Goal: Transaction & Acquisition: Purchase product/service

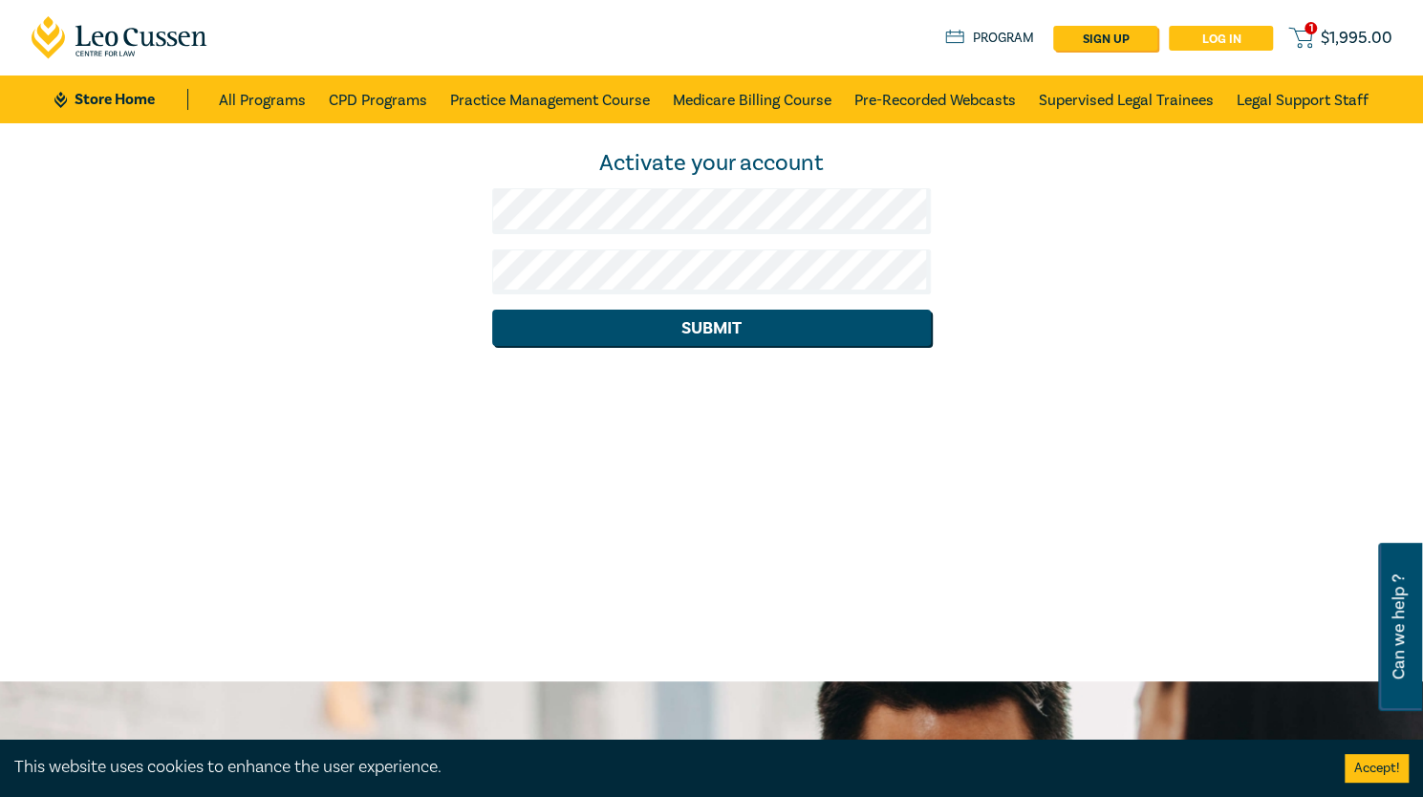
click at [1251, 31] on link "Log in" at bounding box center [1221, 38] width 104 height 25
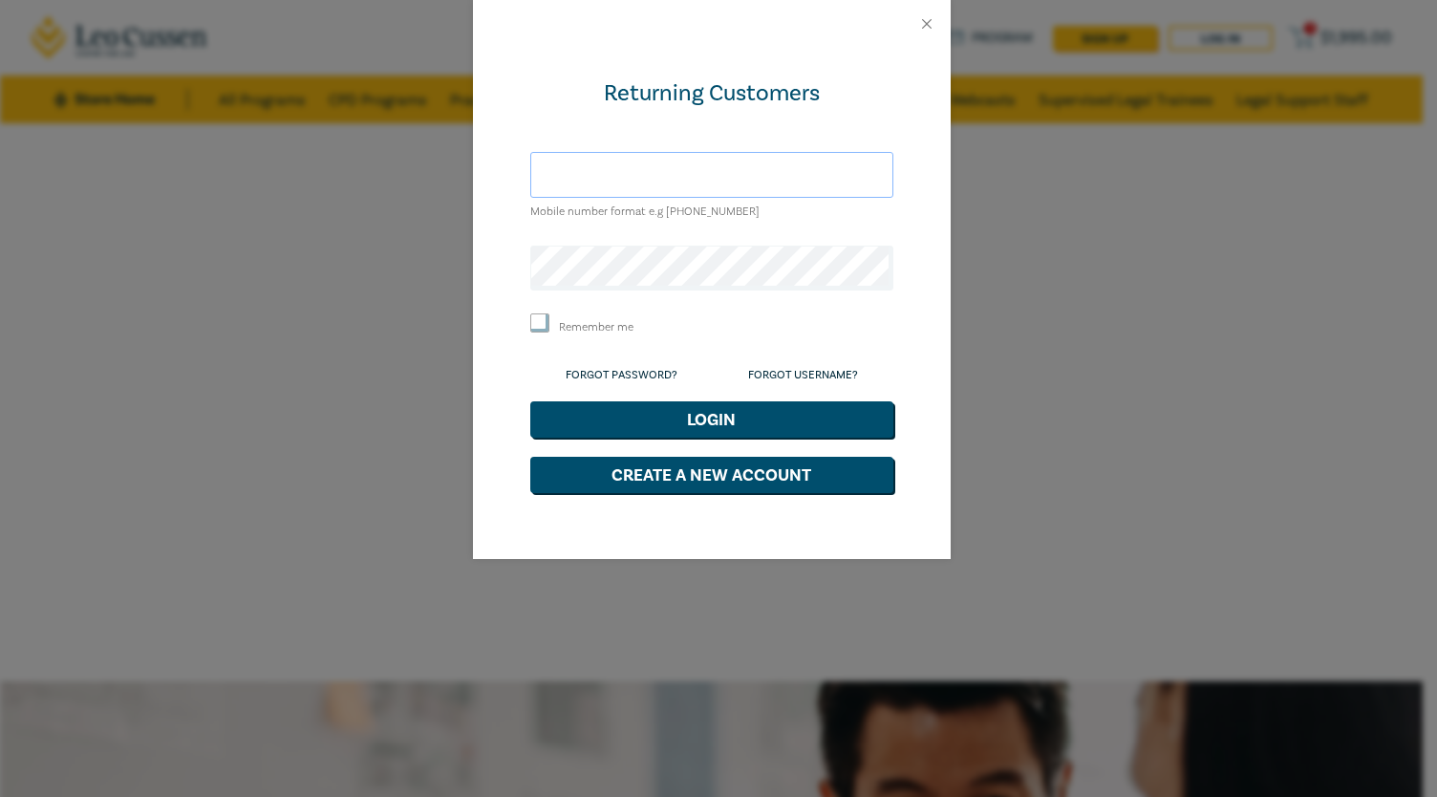
click at [673, 178] on input "text" at bounding box center [711, 175] width 363 height 46
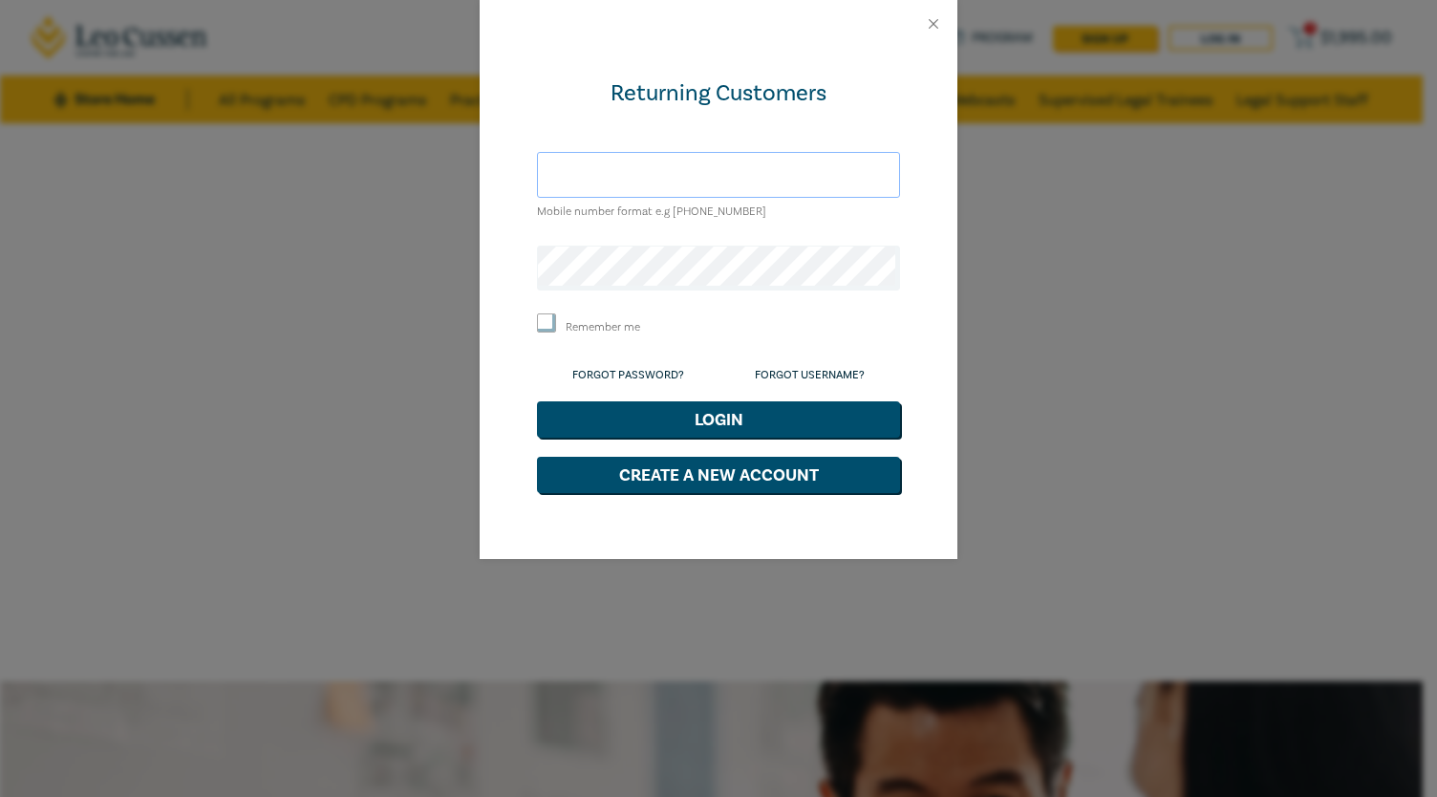
click at [719, 175] on input "text" at bounding box center [718, 175] width 363 height 46
type input "[EMAIL_ADDRESS][DOMAIN_NAME]"
click at [663, 417] on button "Login" at bounding box center [718, 419] width 363 height 36
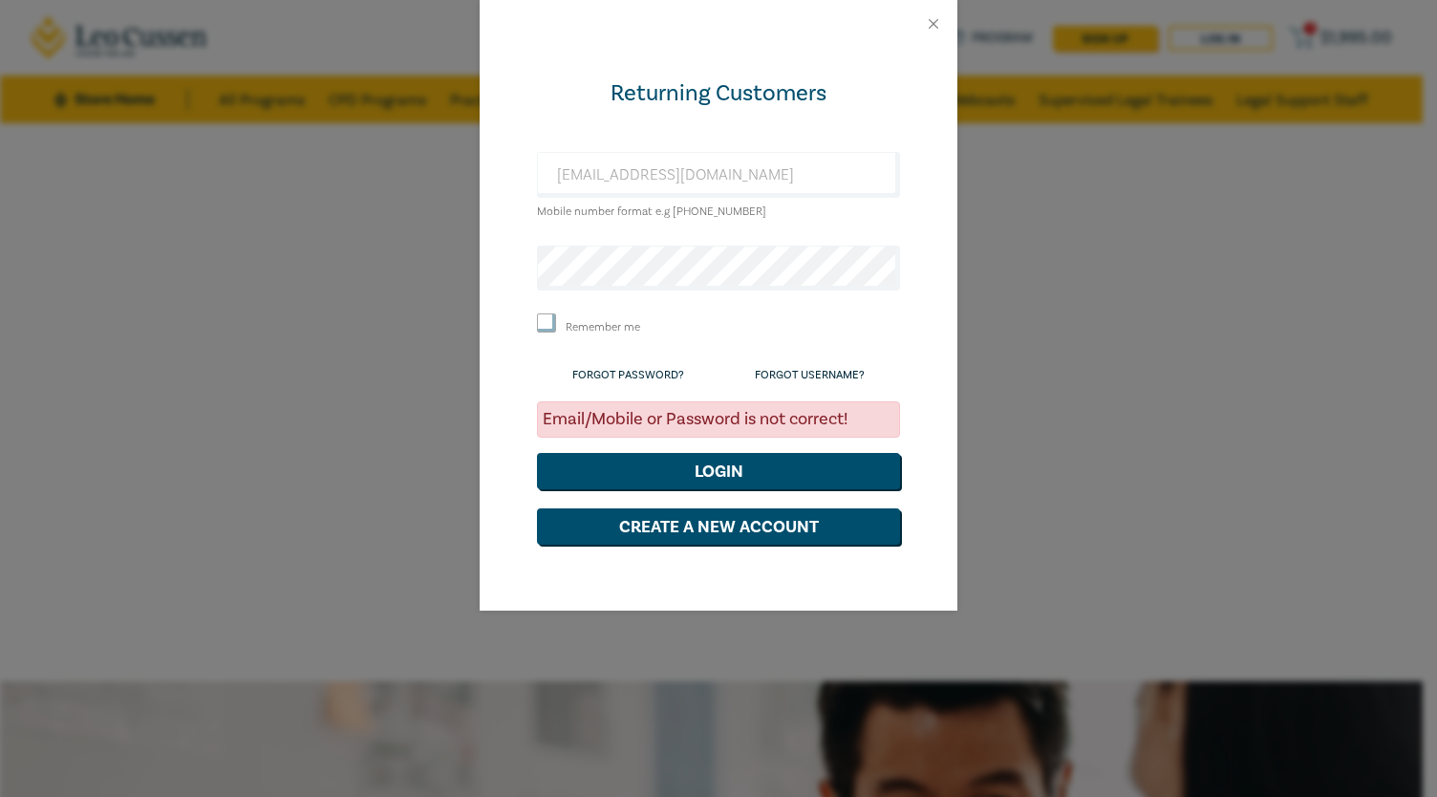
click at [1269, 356] on div "Returning Customers bernadettecortes@yahoo.com Mobile number format e.g +61 000…" at bounding box center [718, 398] width 1437 height 797
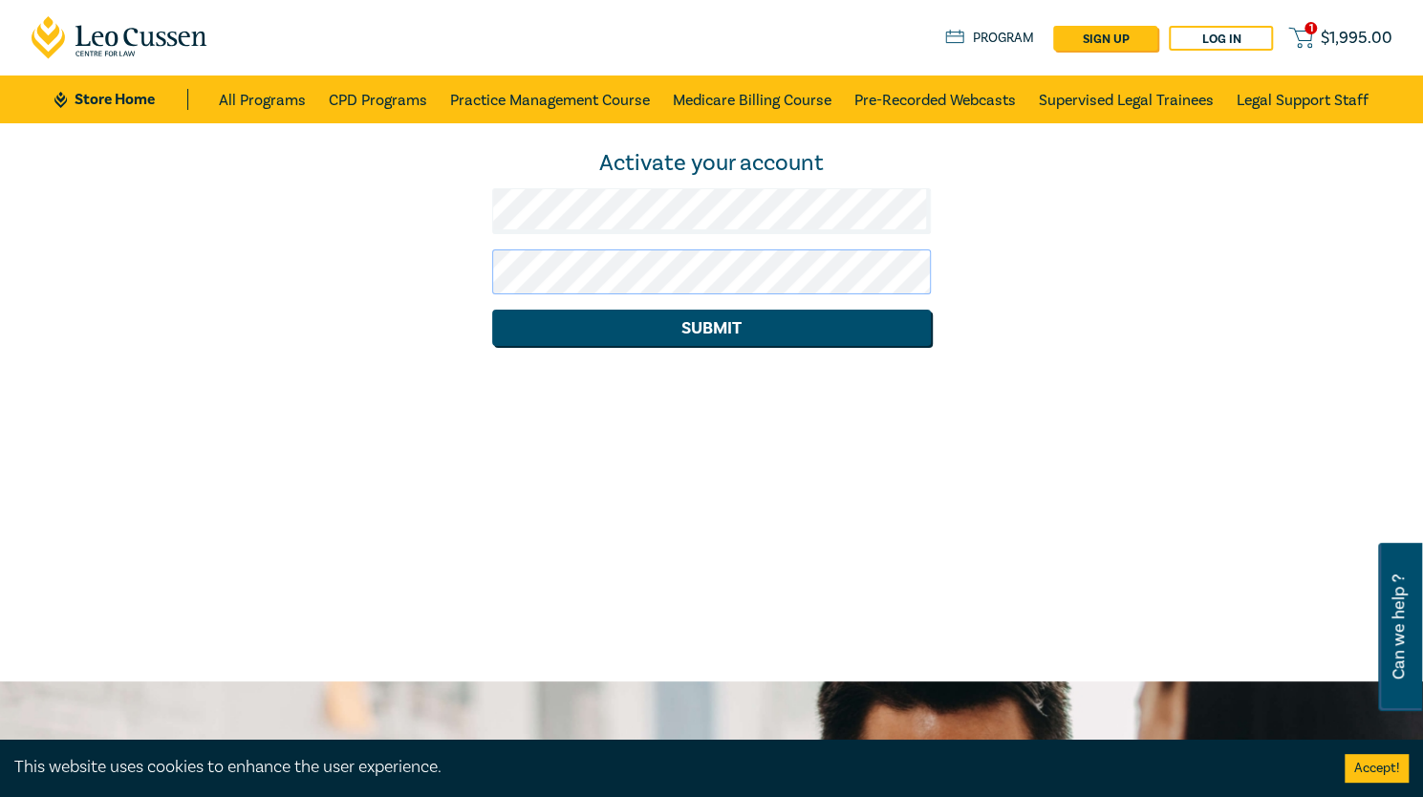
click at [492, 310] on button "Submit" at bounding box center [711, 328] width 439 height 36
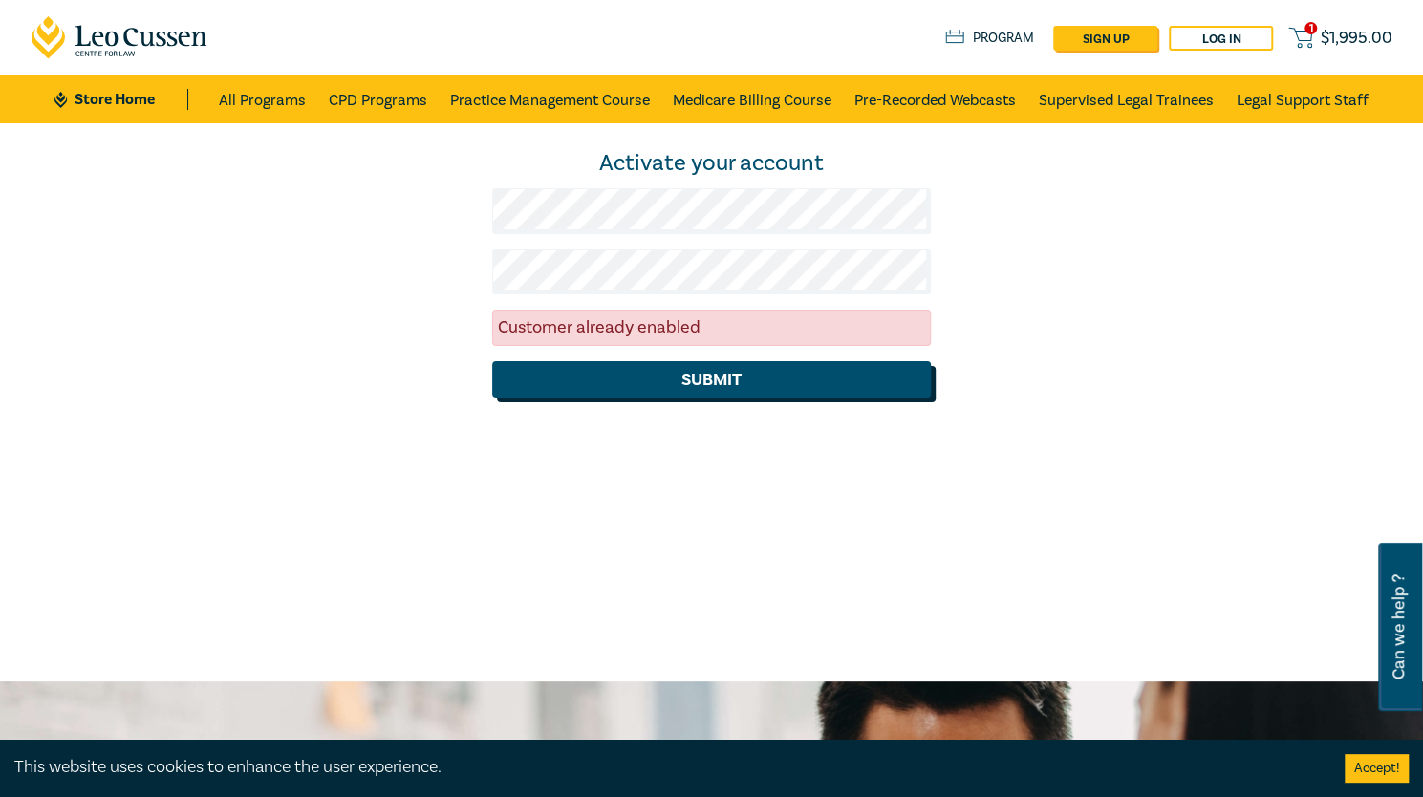
click at [728, 382] on button "Submit" at bounding box center [711, 379] width 439 height 36
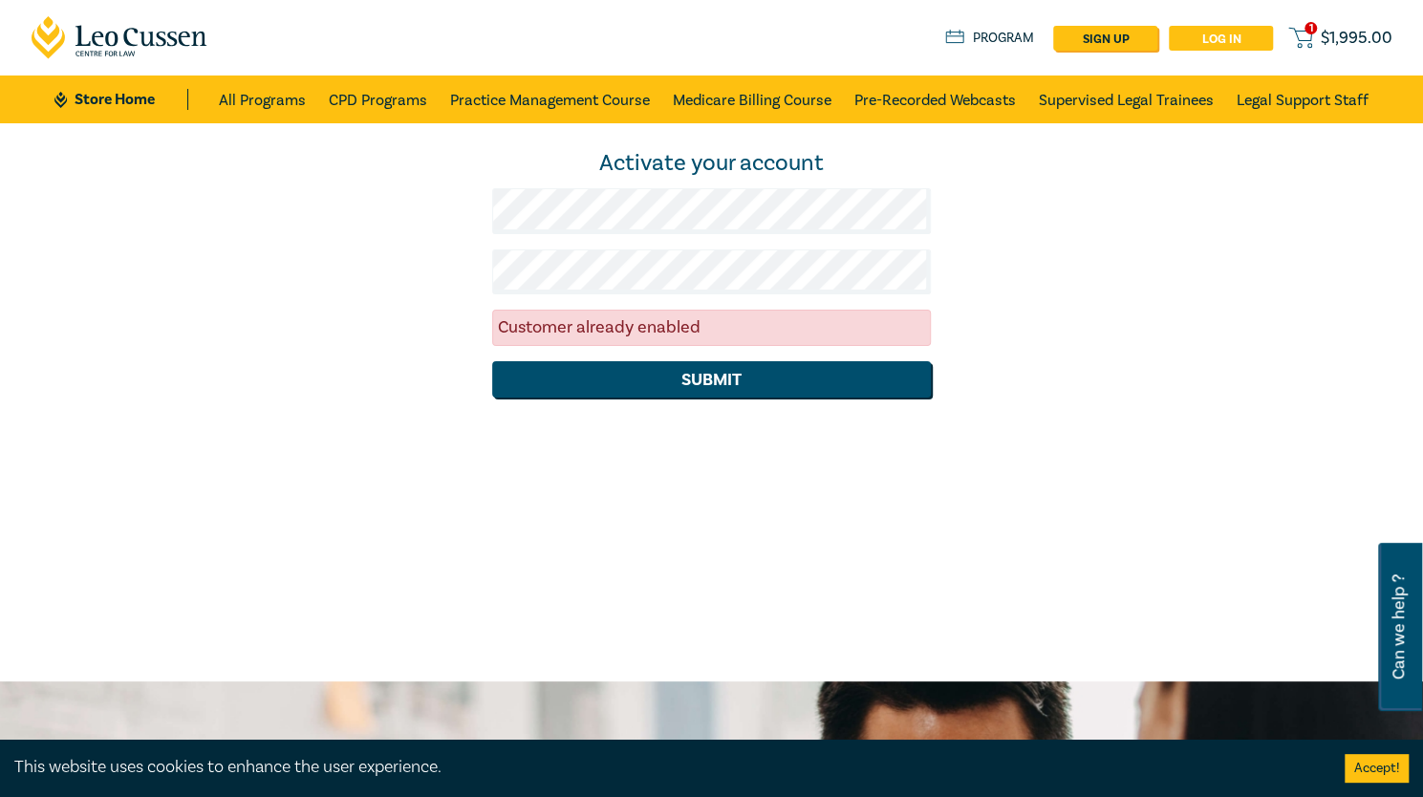
click at [1209, 32] on link "Log in" at bounding box center [1221, 38] width 104 height 25
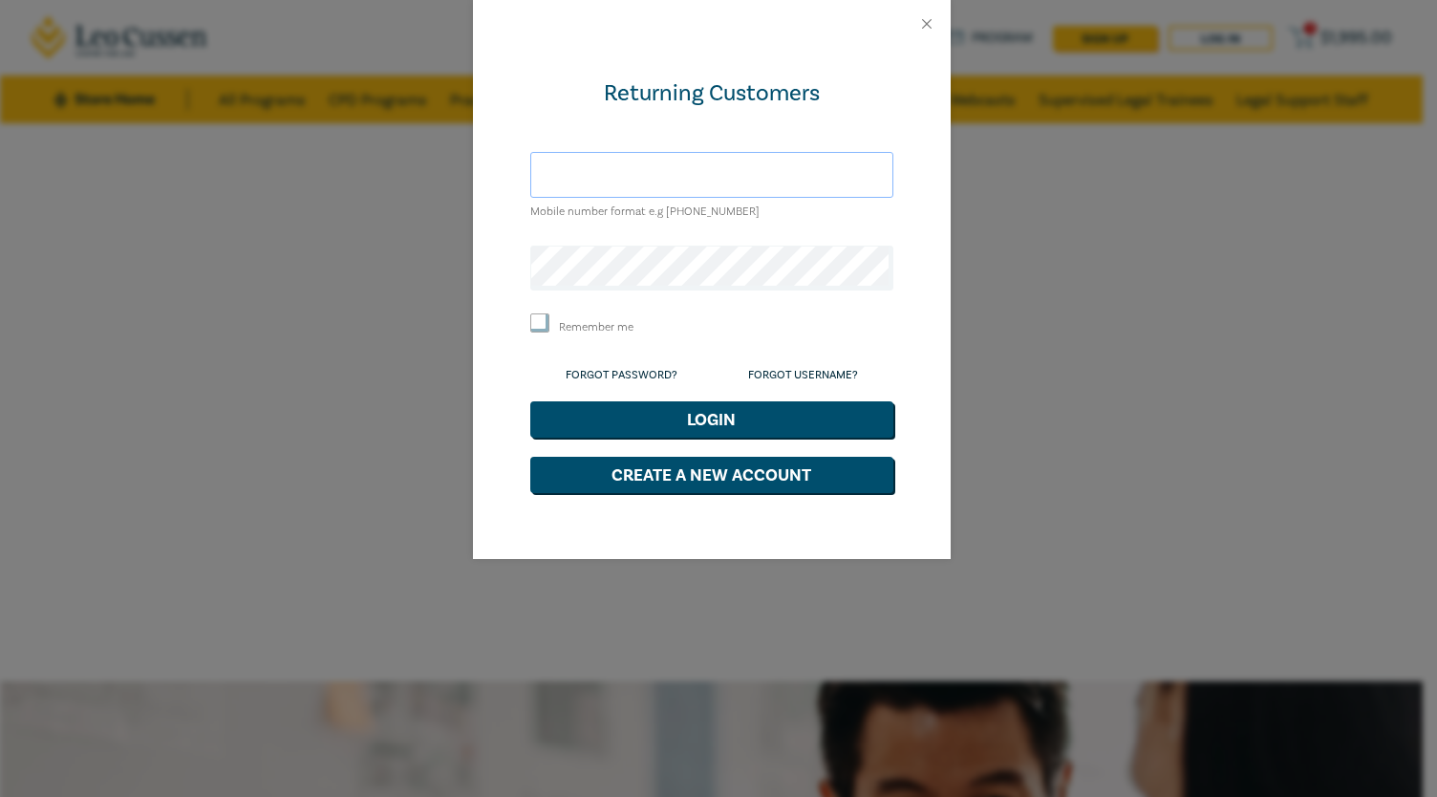
click at [641, 181] on input "text" at bounding box center [711, 175] width 363 height 46
type input "[EMAIL_ADDRESS][DOMAIN_NAME]"
click at [530, 401] on button "Login" at bounding box center [711, 419] width 363 height 36
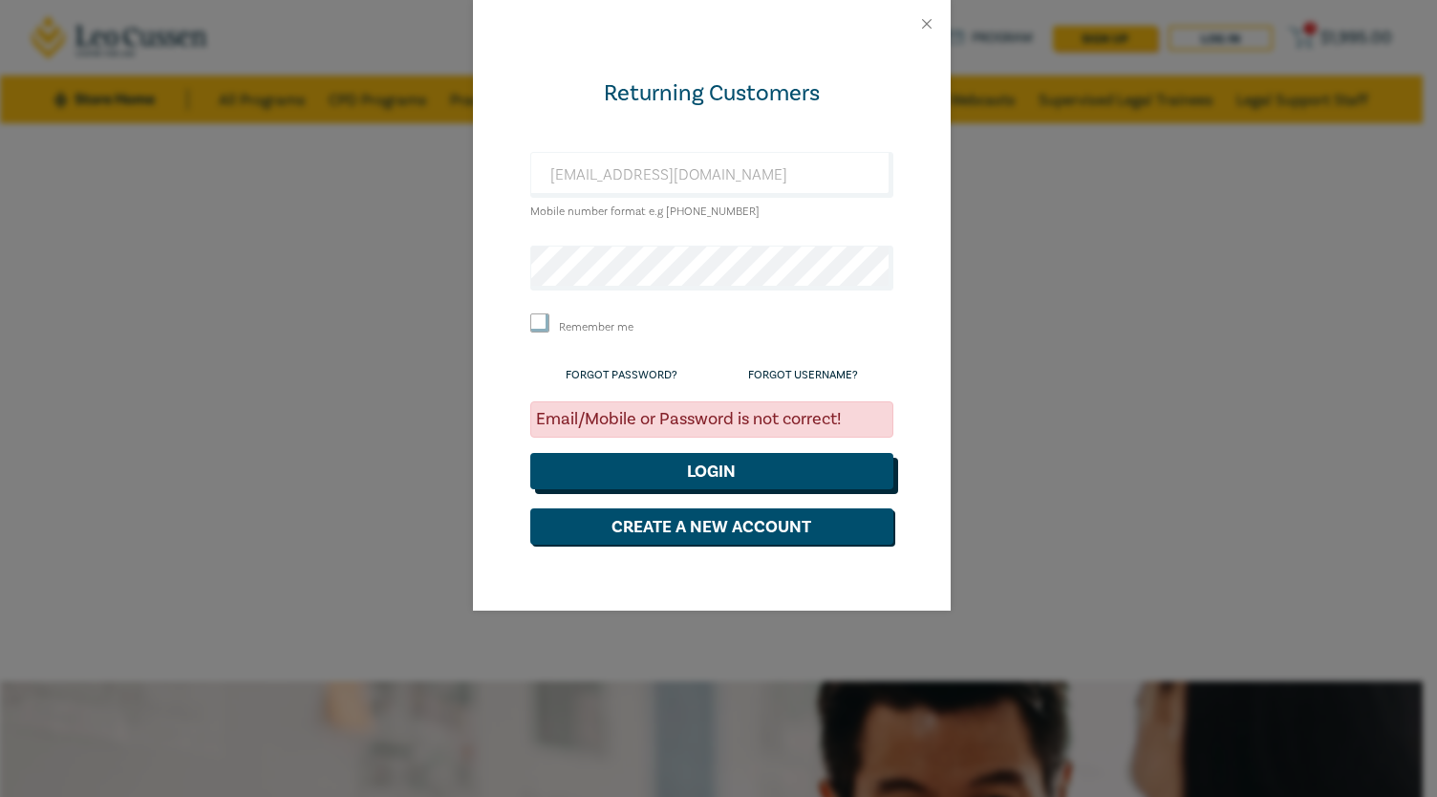
click at [722, 466] on button "Login" at bounding box center [711, 471] width 363 height 36
click at [638, 364] on li "Forgot Password?" at bounding box center [622, 373] width 112 height 25
click at [633, 374] on link "Forgot Password?" at bounding box center [622, 375] width 112 height 14
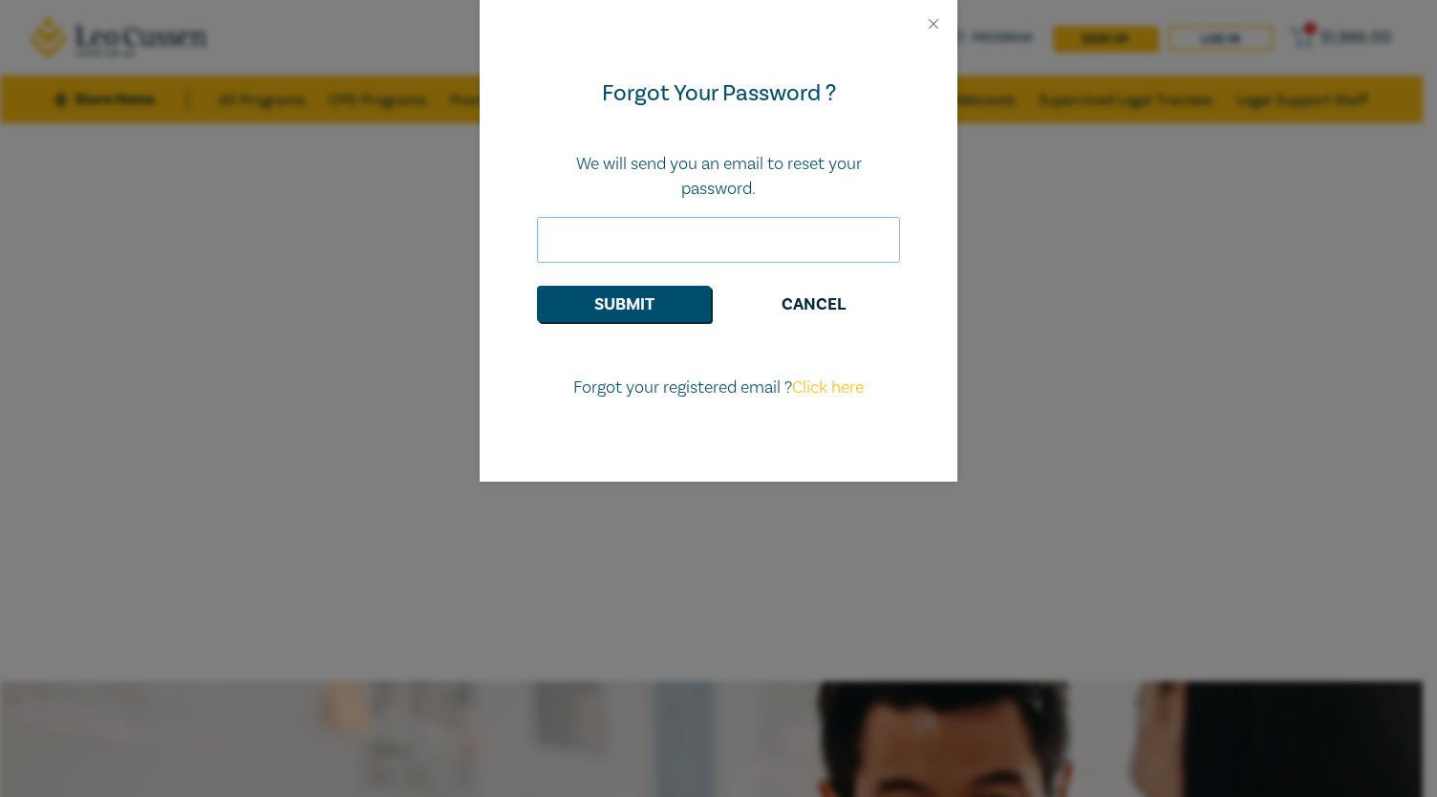
click at [736, 239] on input "email" at bounding box center [718, 240] width 363 height 46
type input "bernadettecortes@yahoo.com"
click at [656, 291] on button "Submit" at bounding box center [624, 304] width 174 height 36
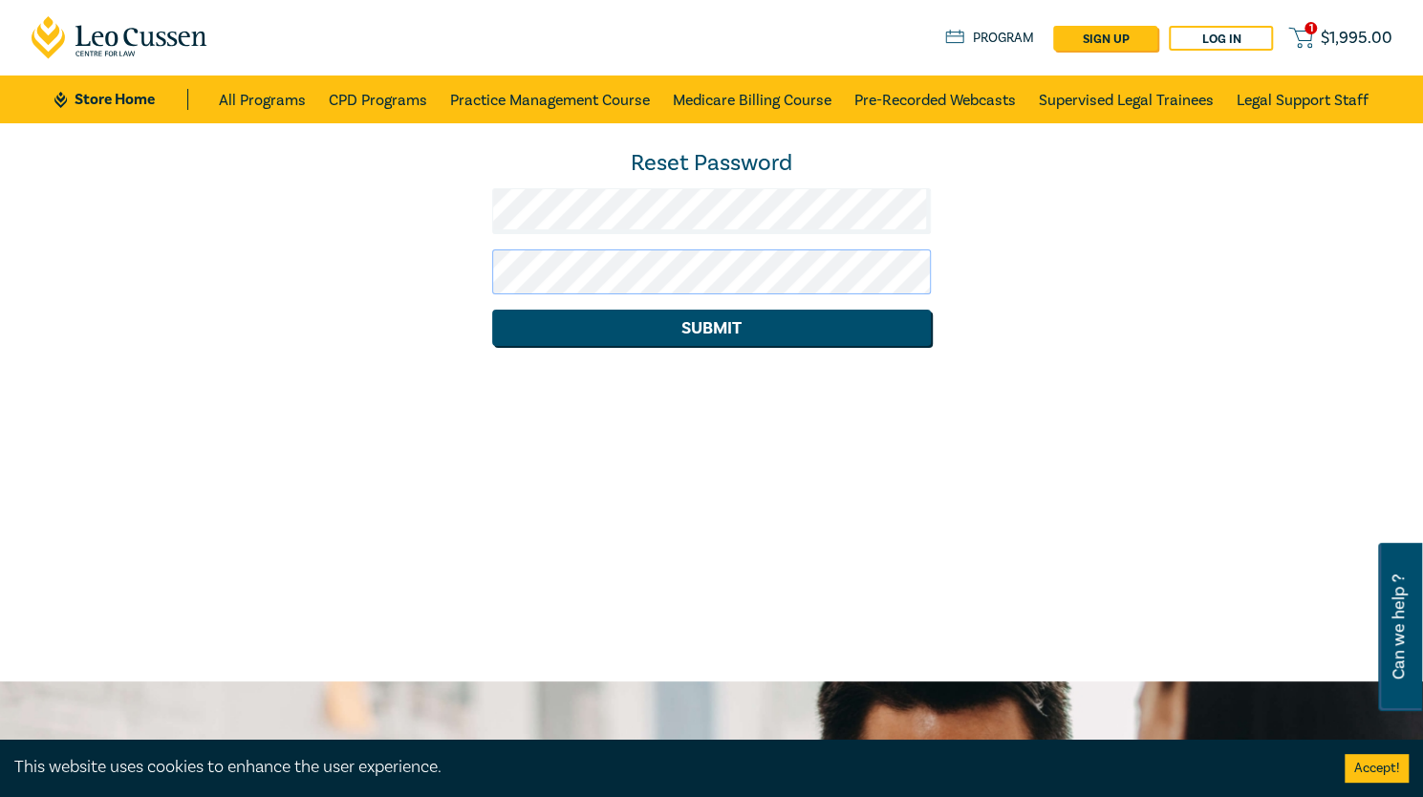
click at [492, 310] on button "Submit" at bounding box center [711, 328] width 439 height 36
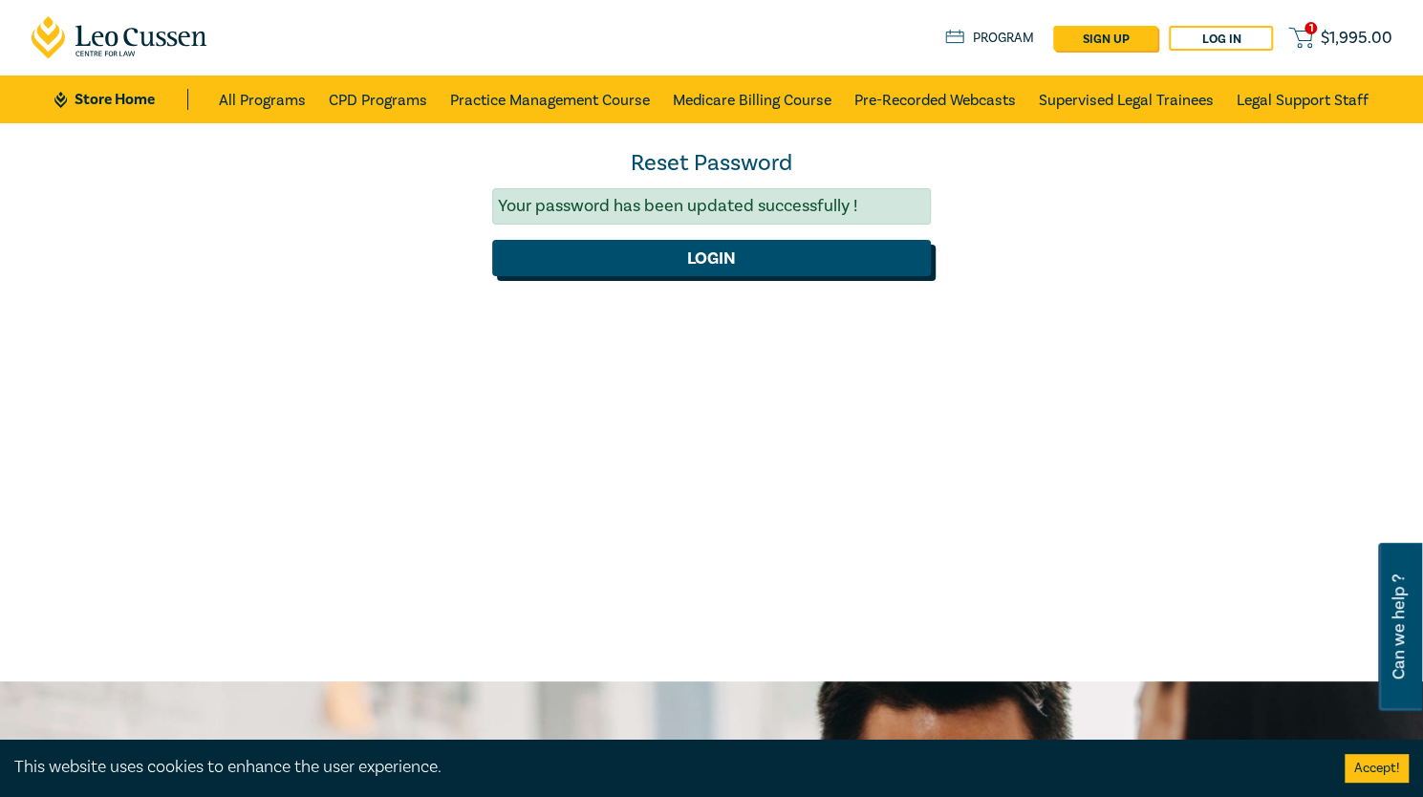
click at [733, 261] on button "Login" at bounding box center [711, 258] width 439 height 36
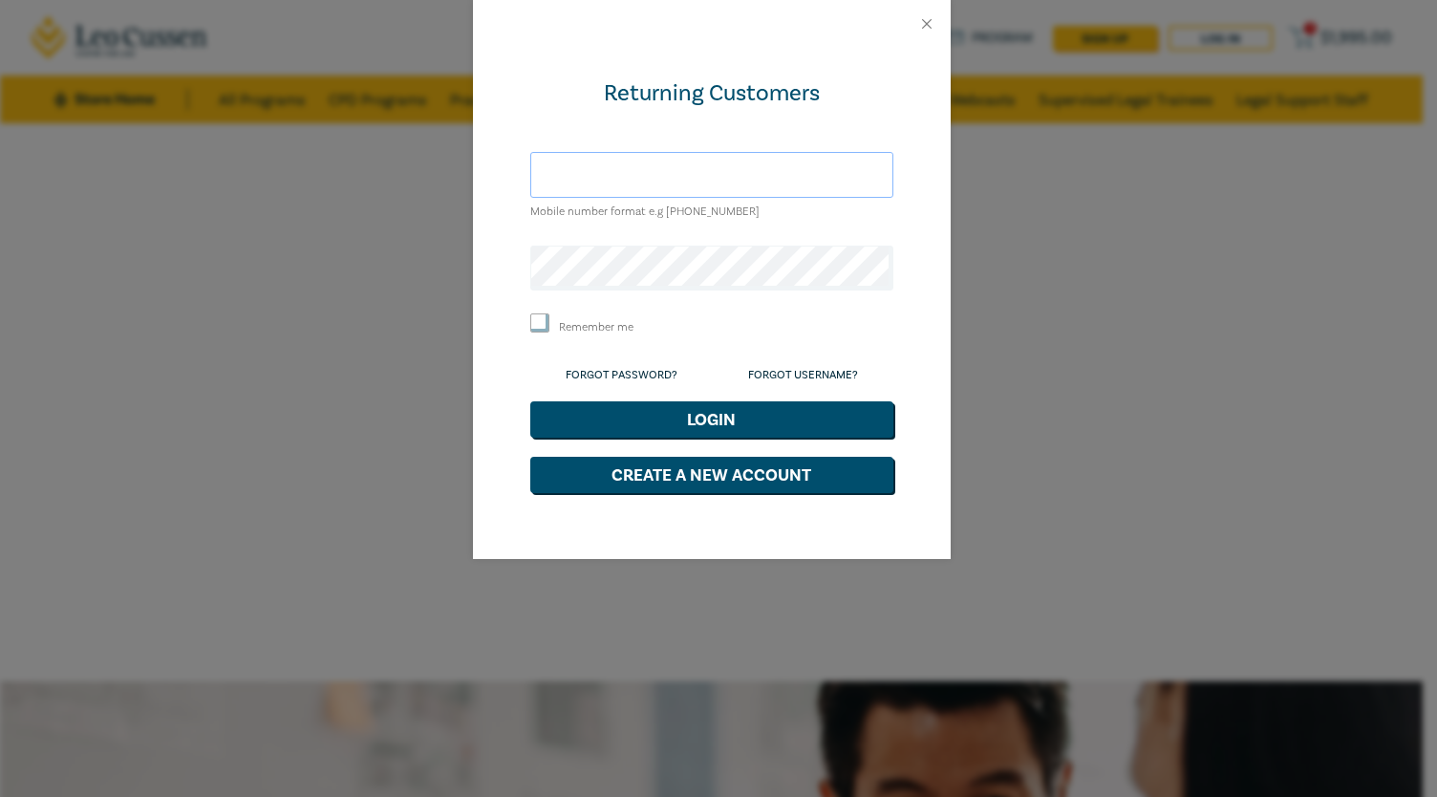
click at [752, 179] on input "text" at bounding box center [711, 175] width 363 height 46
type input "bernadettecortes@yahoo.com"
click at [682, 418] on button "Login" at bounding box center [711, 419] width 363 height 36
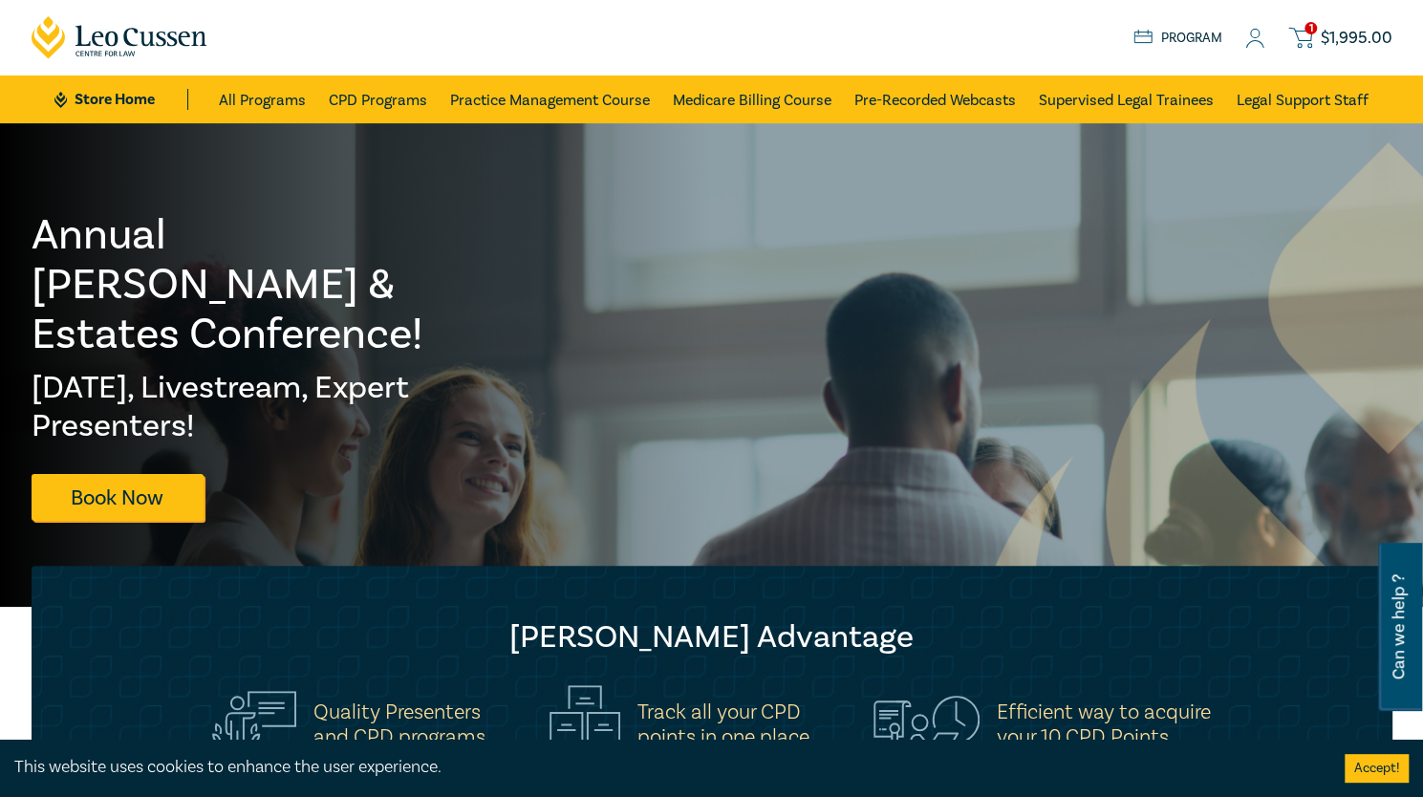
click at [1255, 40] on icon at bounding box center [1254, 39] width 19 height 20
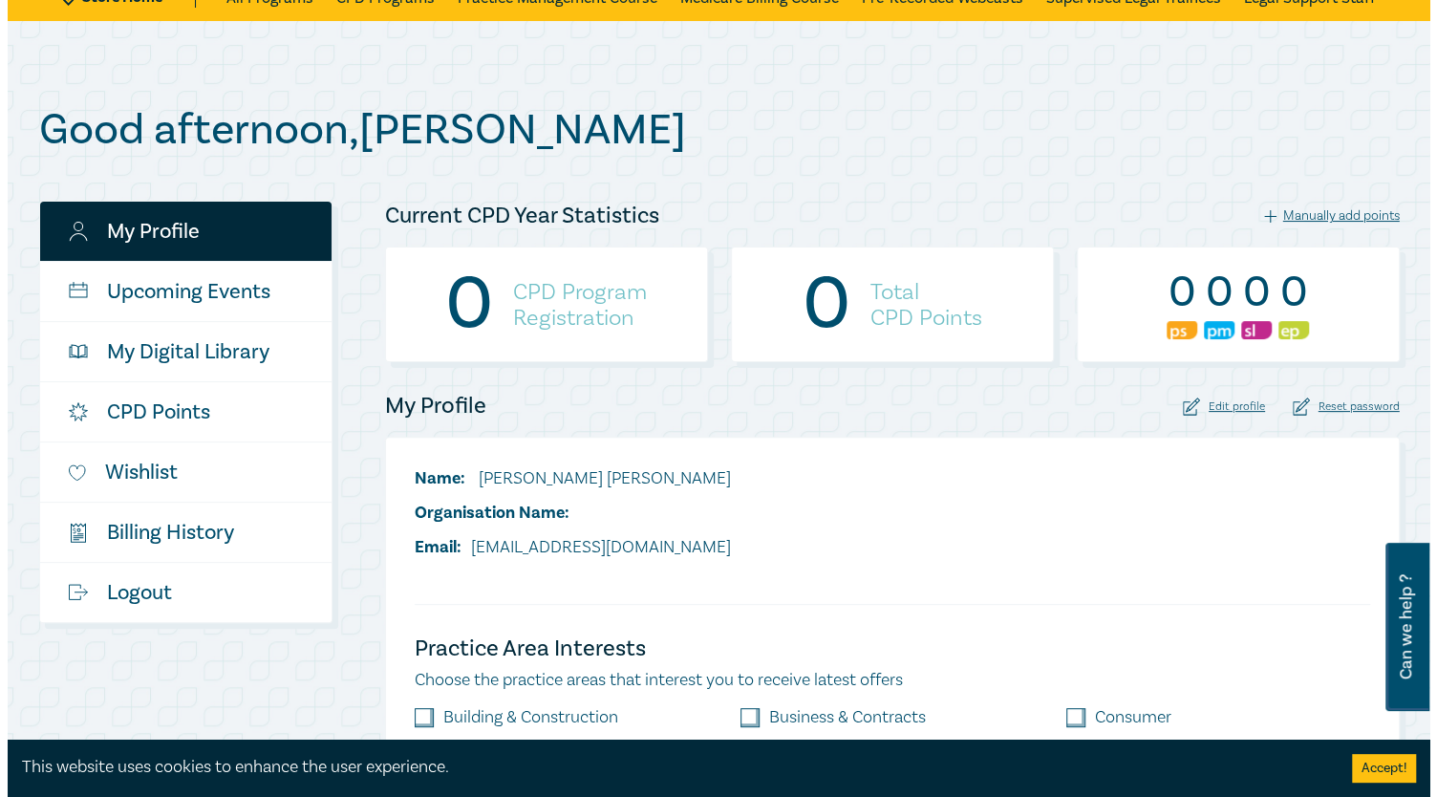
scroll to position [103, 0]
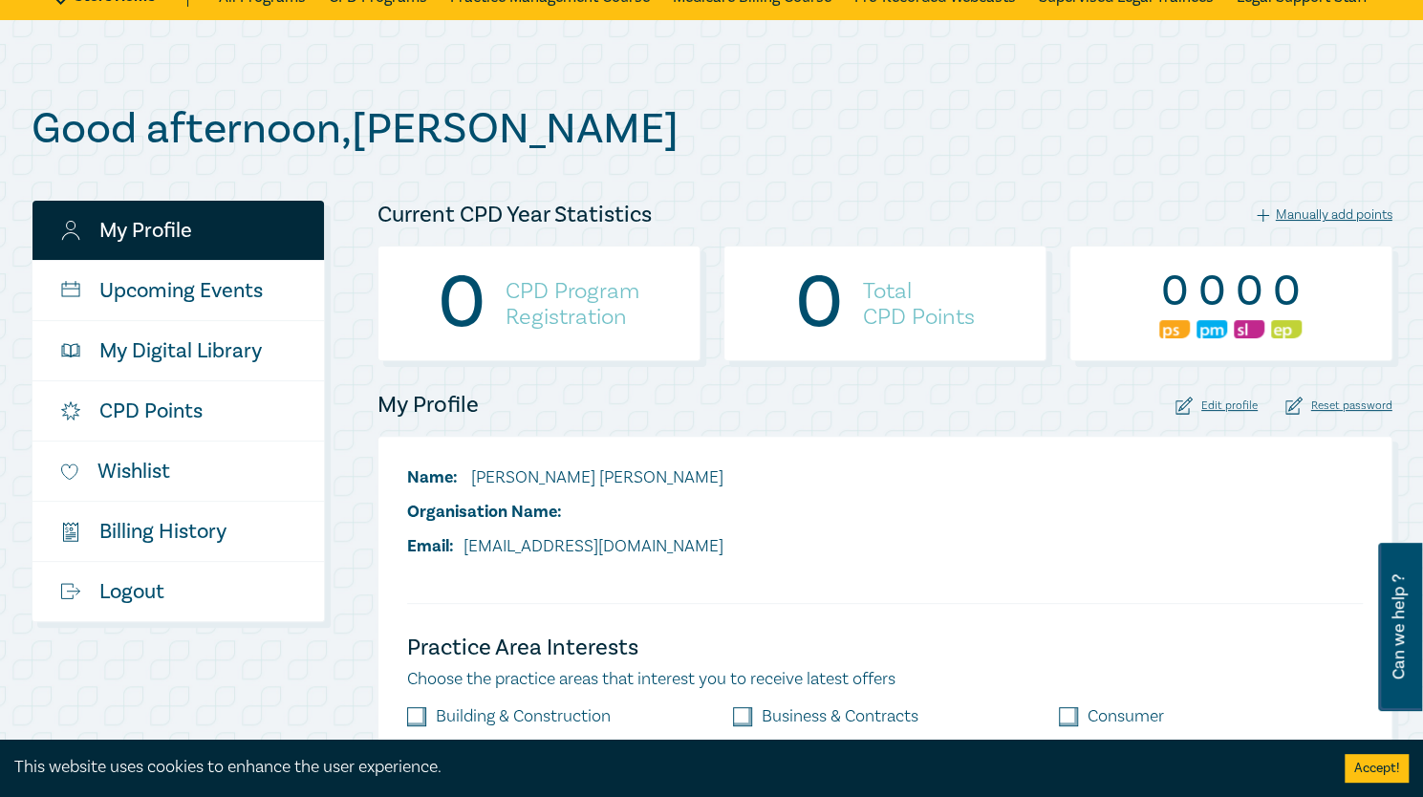
click at [1321, 213] on div "Manually add points" at bounding box center [1325, 214] width 136 height 17
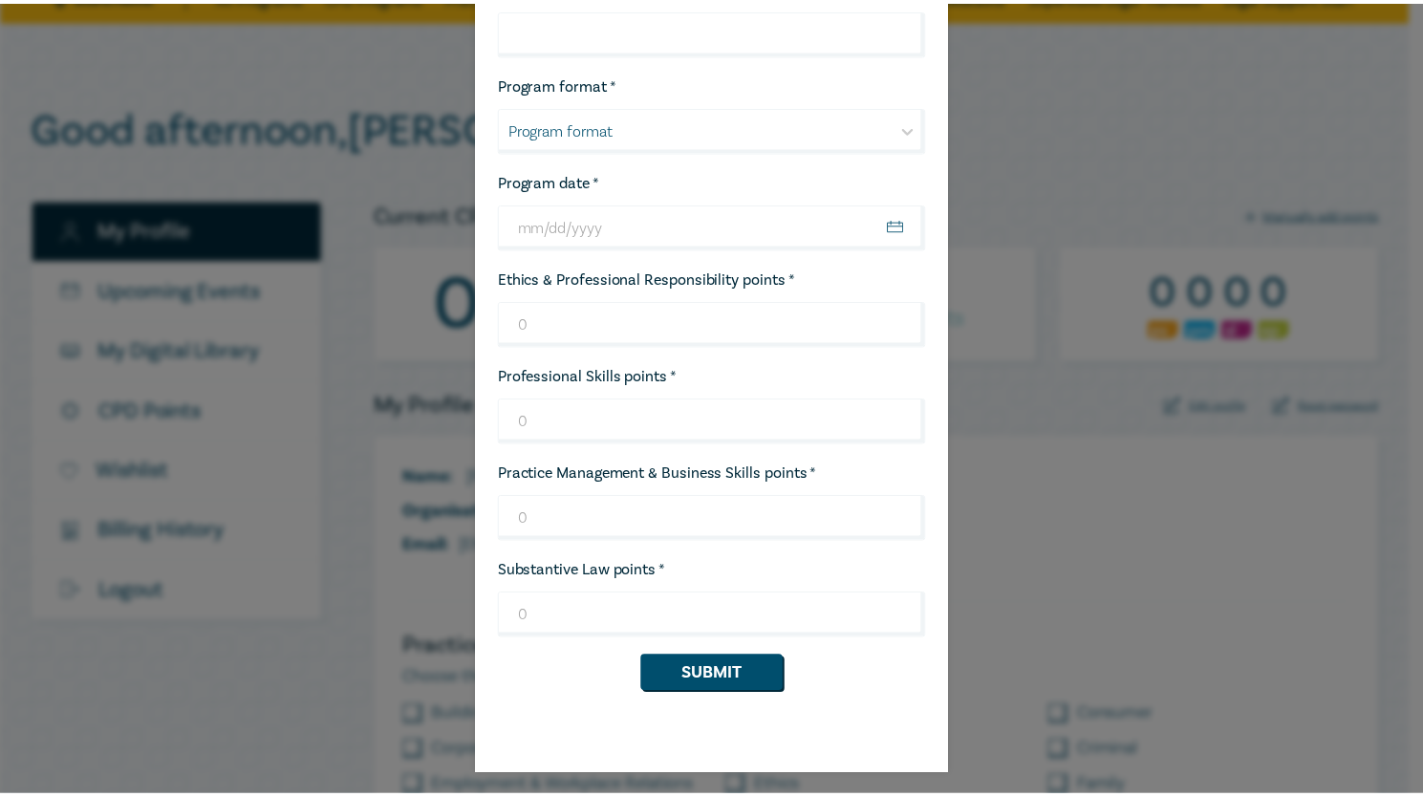
scroll to position [0, 0]
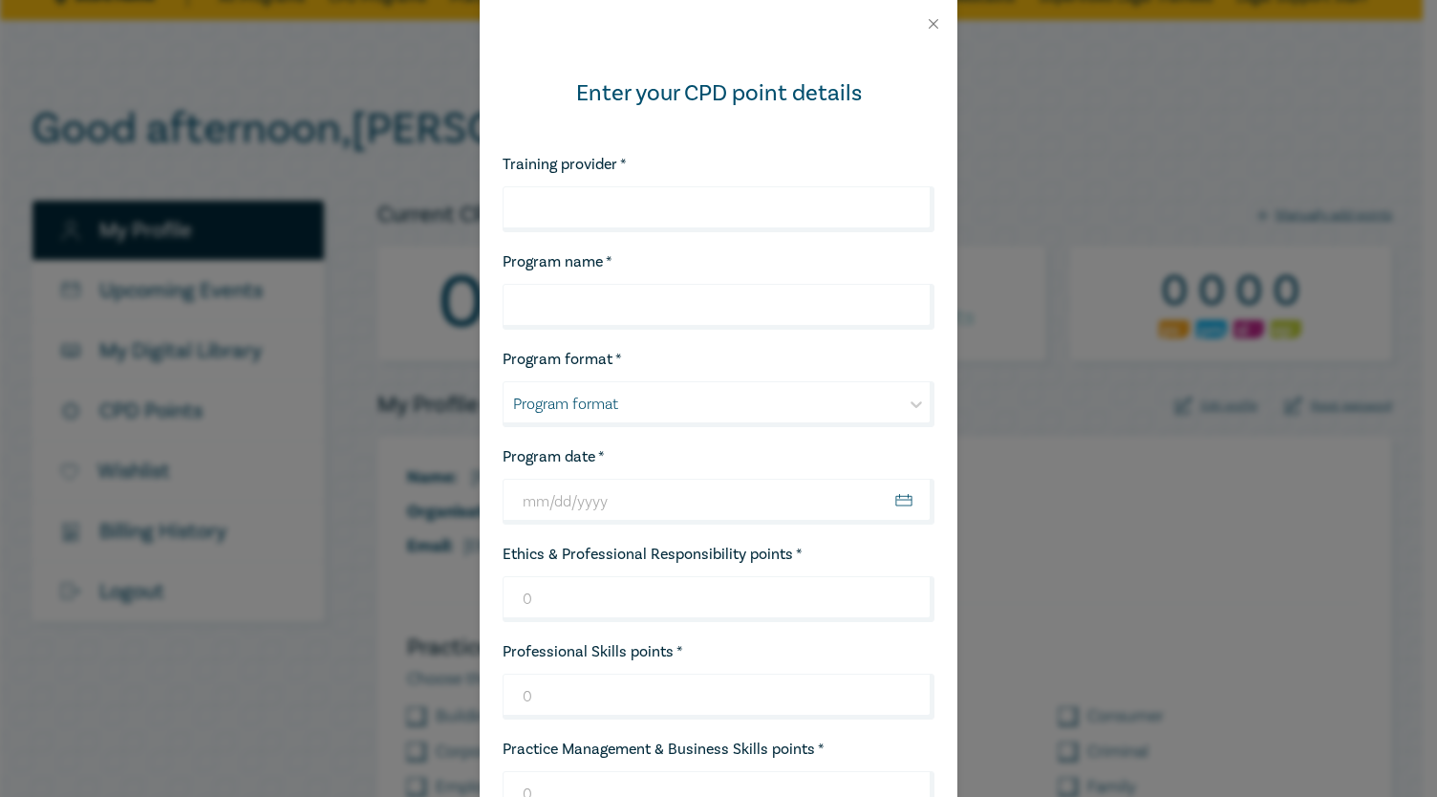
click at [1107, 124] on div "Enter your CPD point details Training provider * Program name * Program format …" at bounding box center [718, 398] width 1437 height 797
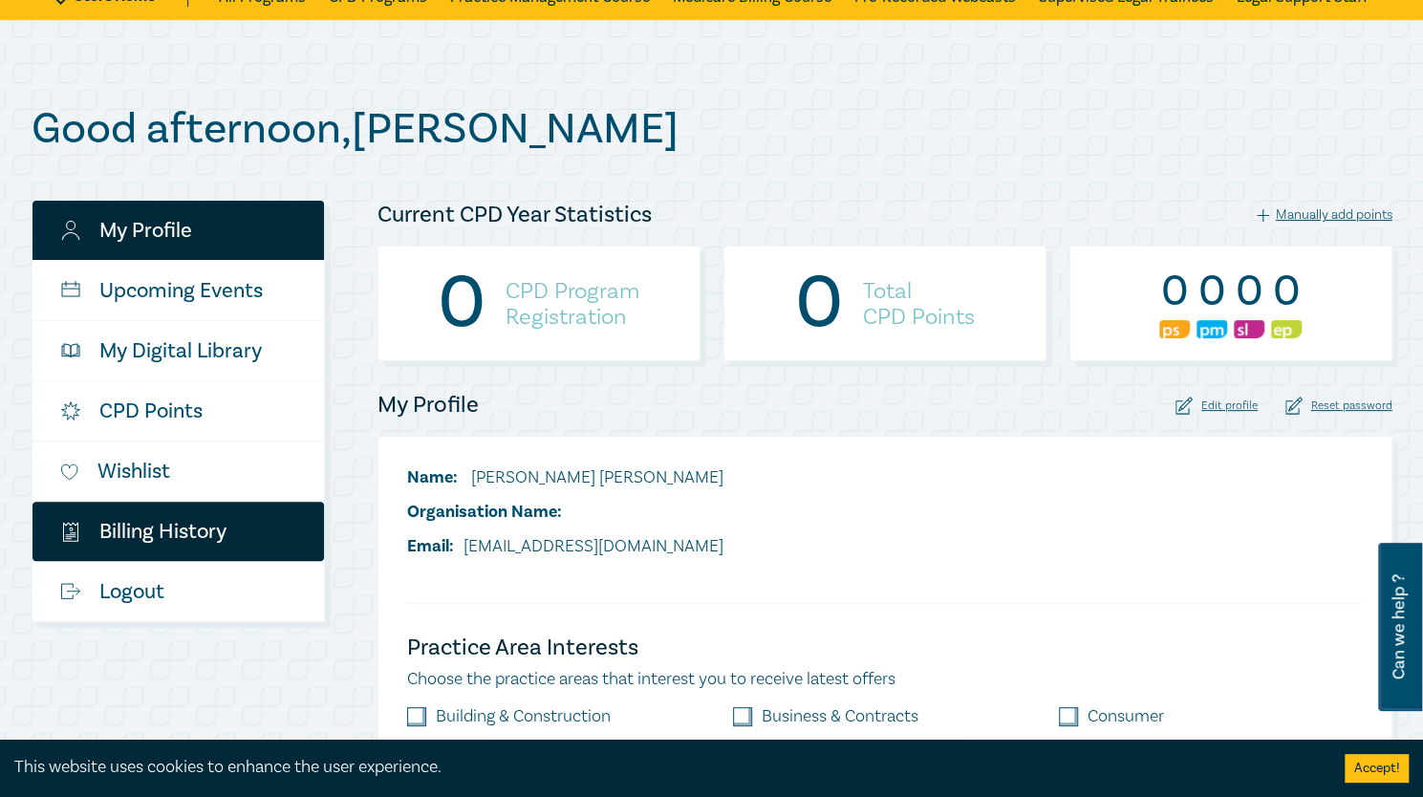
click at [204, 539] on link "$ Billing History" at bounding box center [177, 531] width 291 height 59
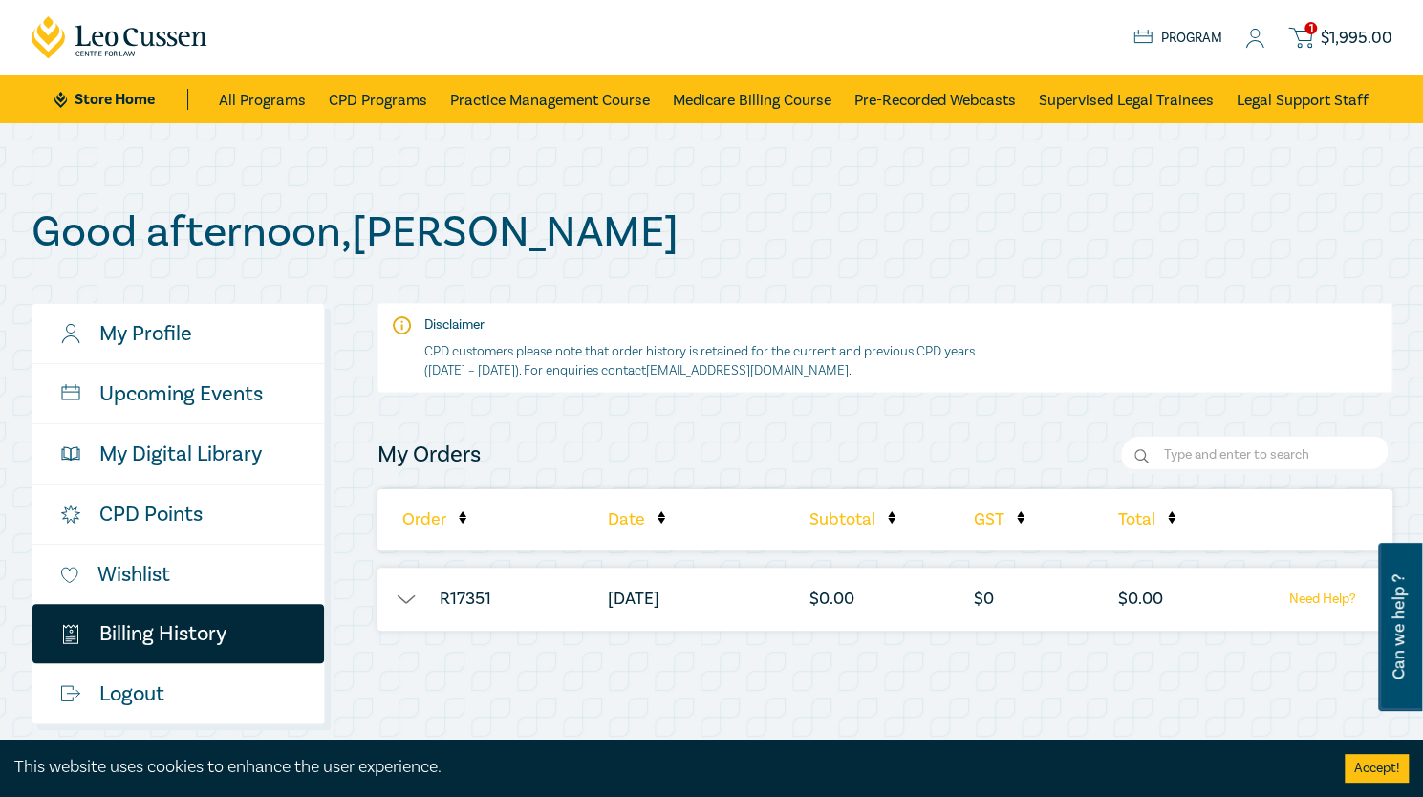
click at [395, 604] on button "button" at bounding box center [405, 599] width 57 height 19
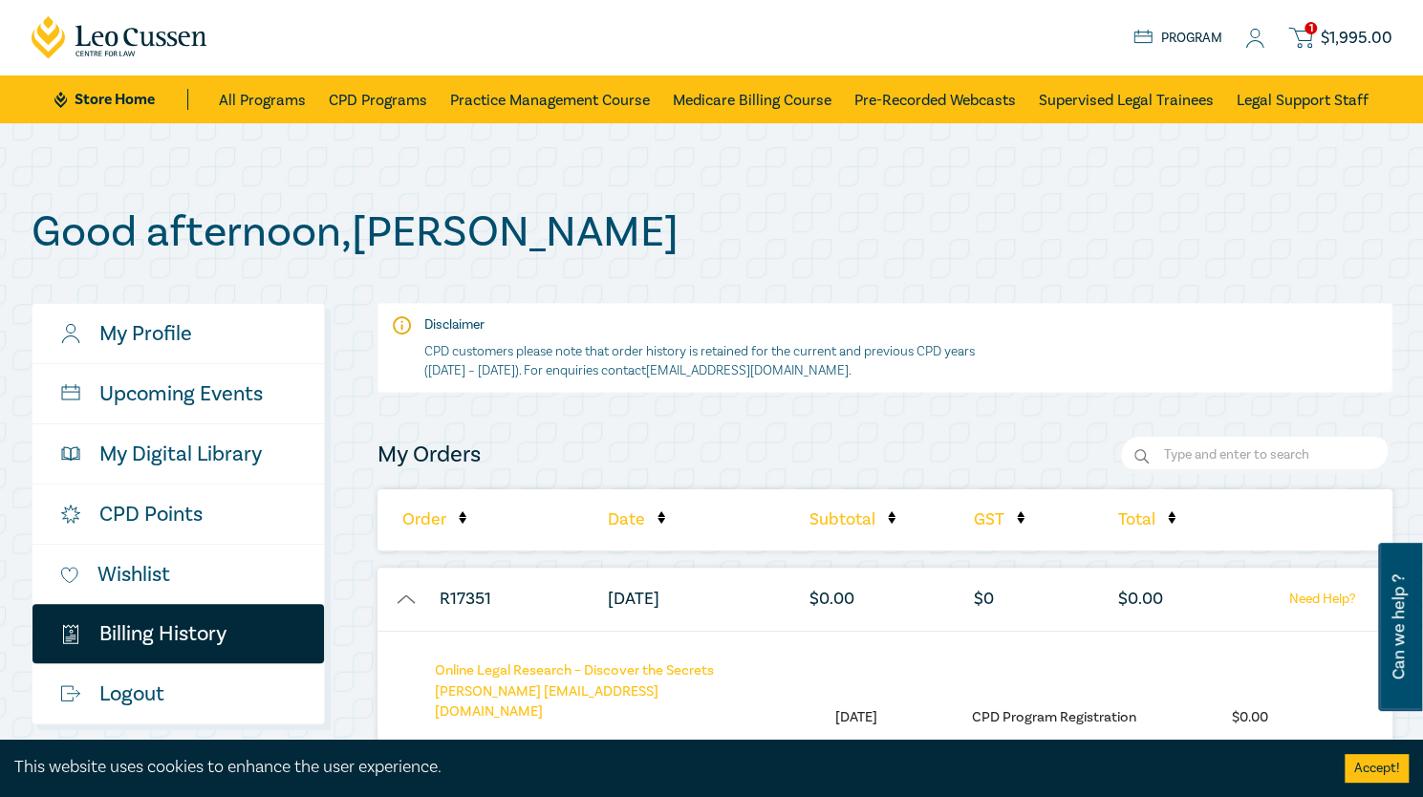
scroll to position [1, 0]
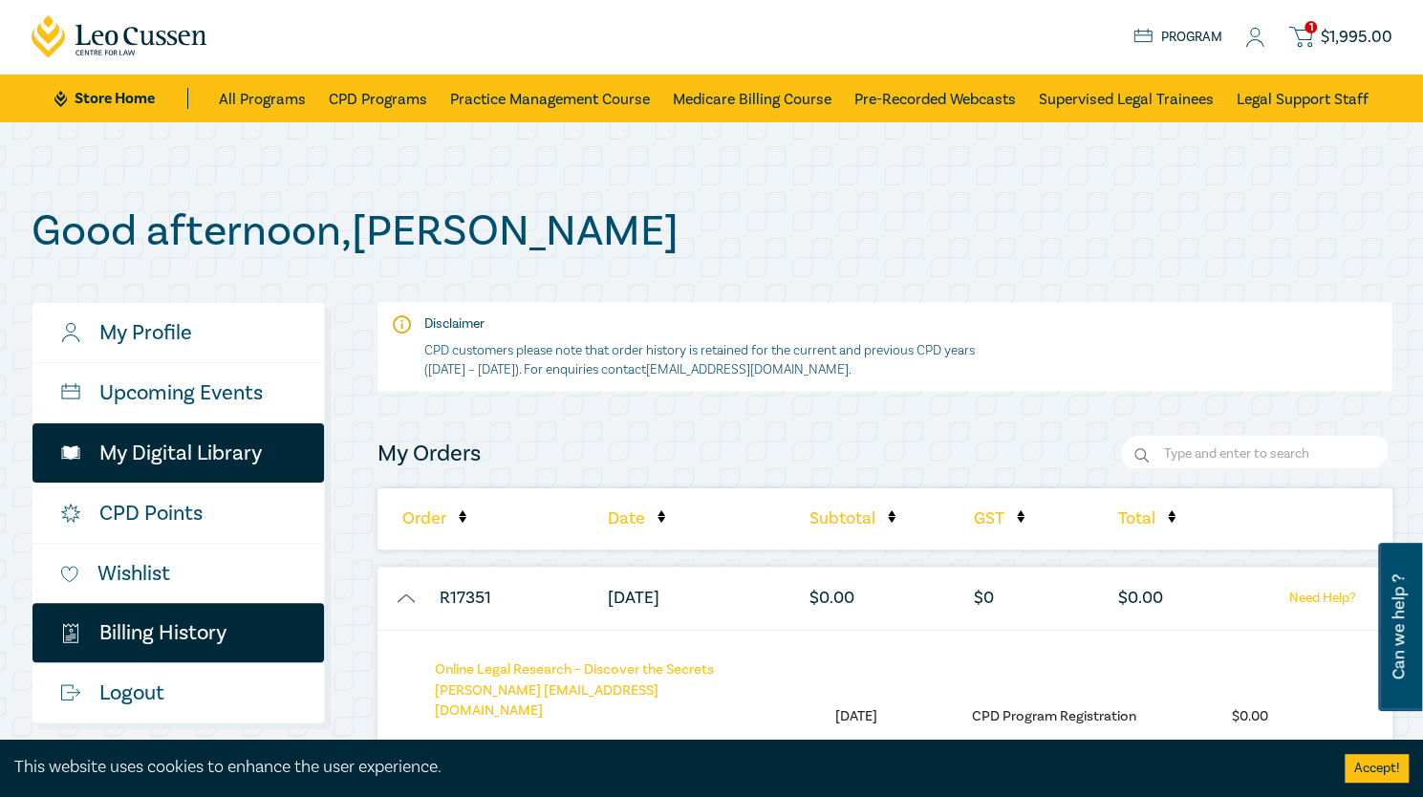
click at [193, 466] on link "My Digital Library" at bounding box center [177, 452] width 291 height 59
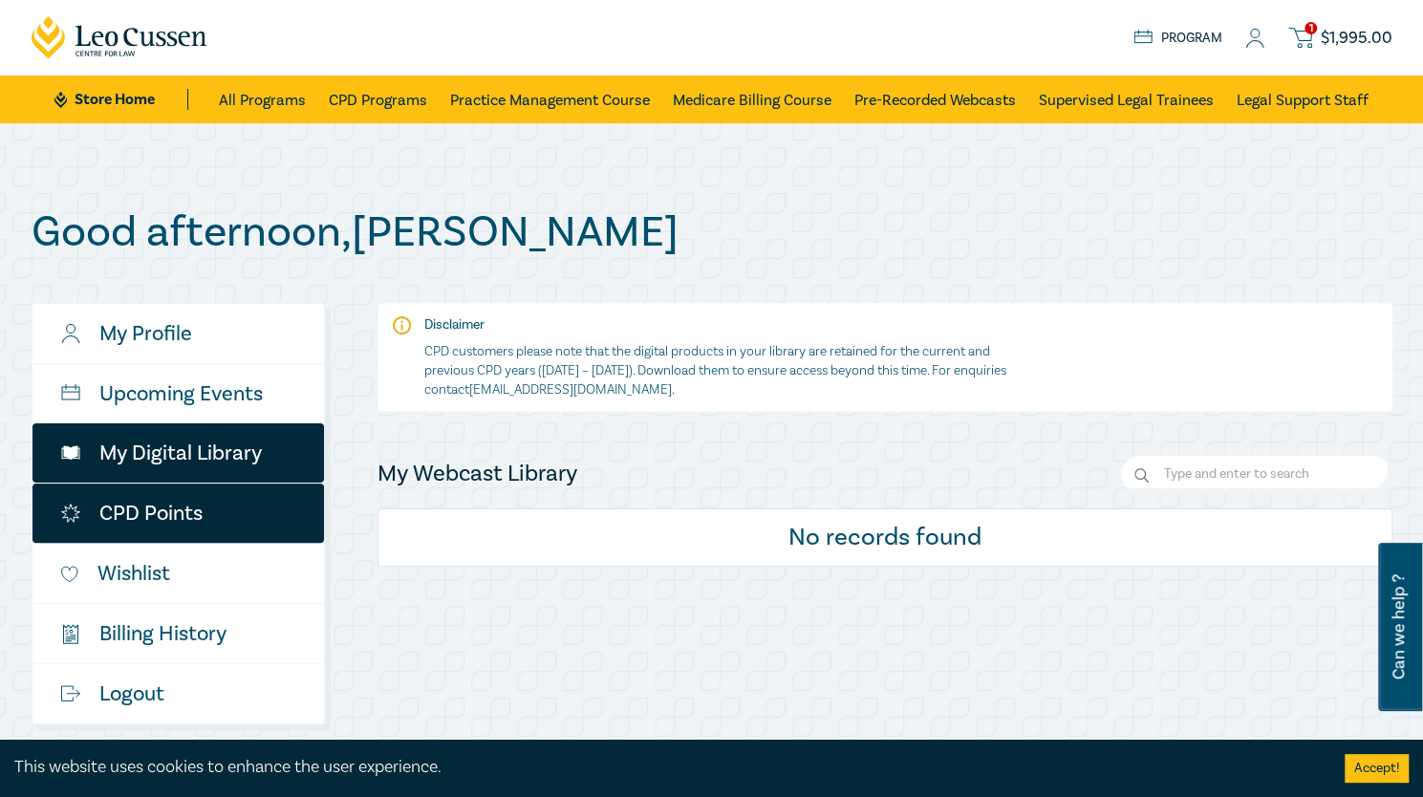
click at [172, 529] on link "CPD Points" at bounding box center [177, 513] width 291 height 59
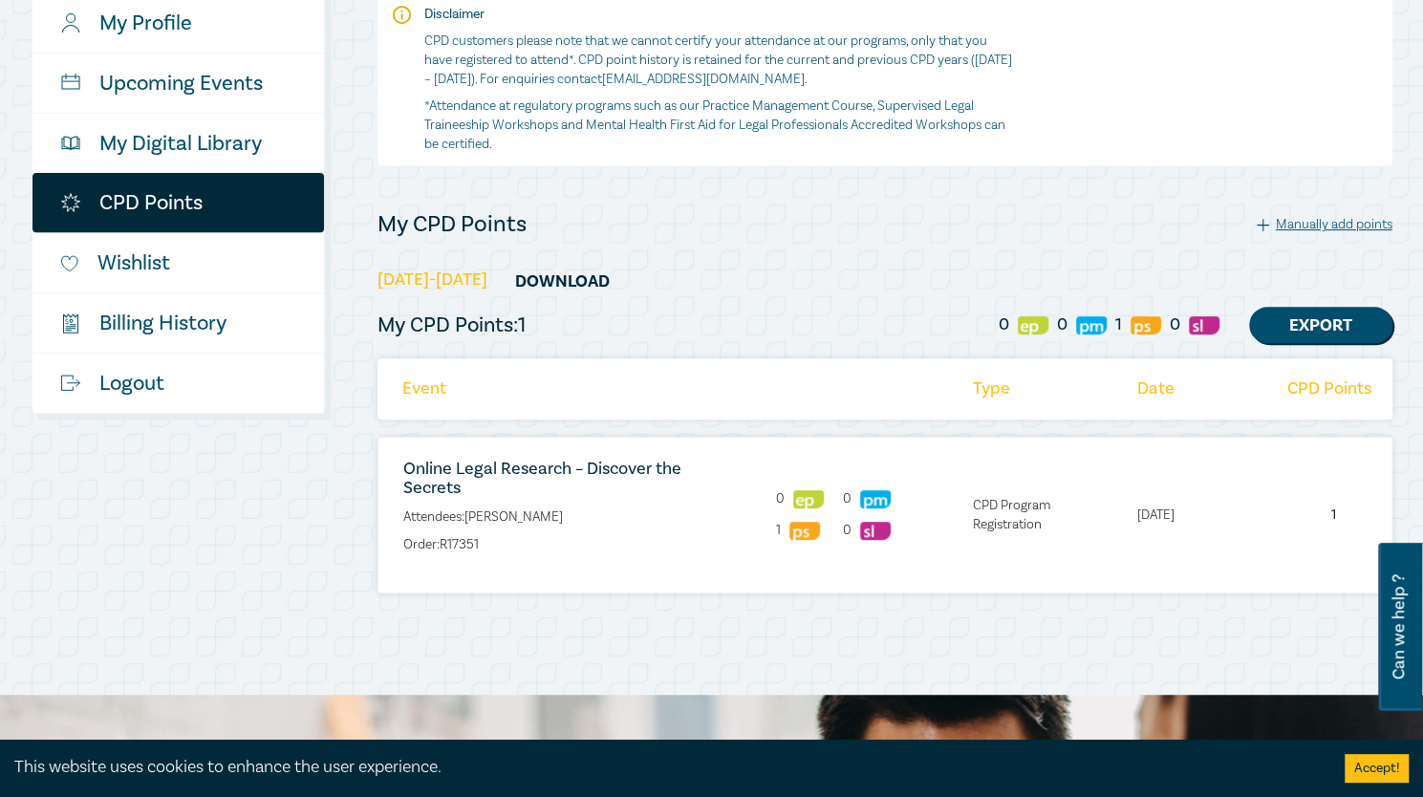
scroll to position [312, 0]
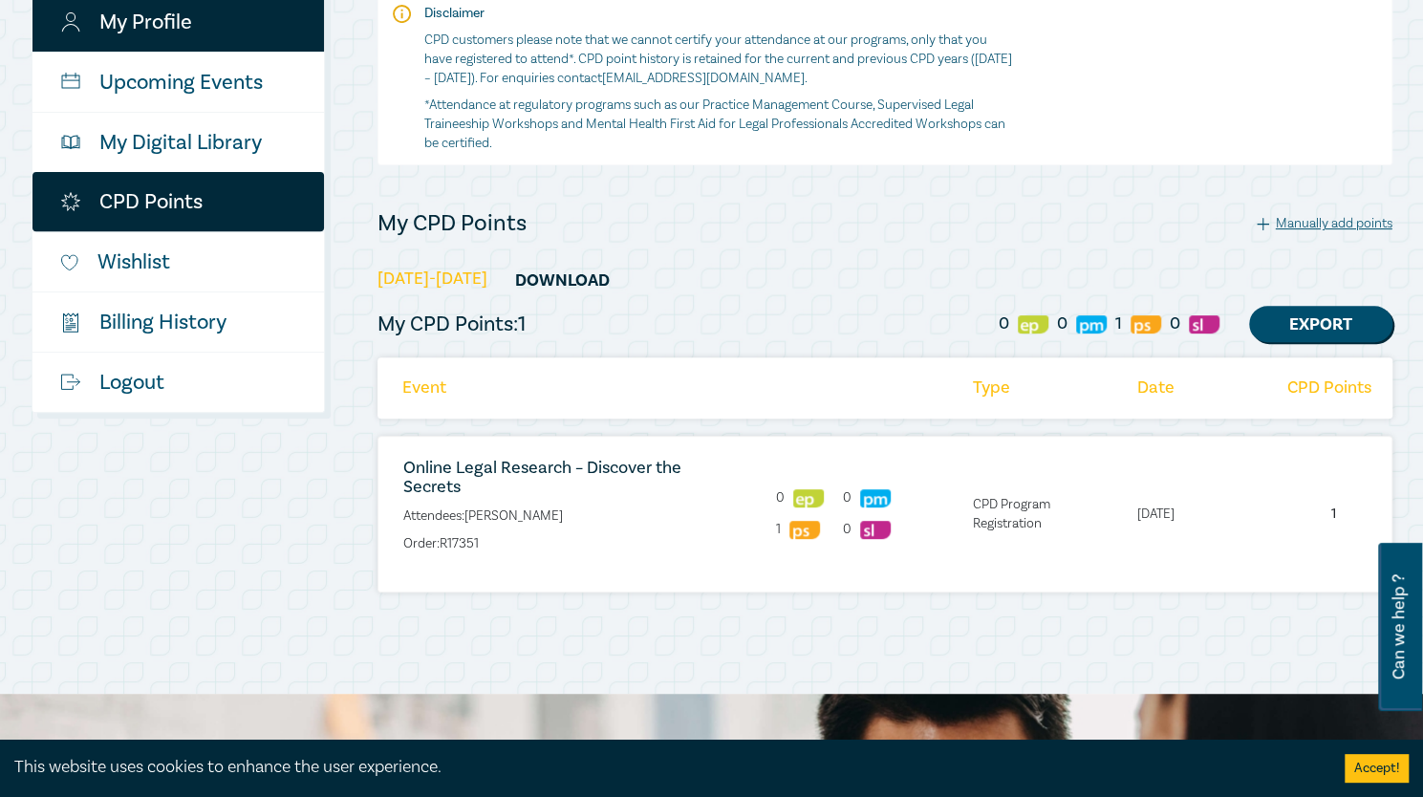
click at [162, 24] on link "My Profile" at bounding box center [177, 21] width 291 height 59
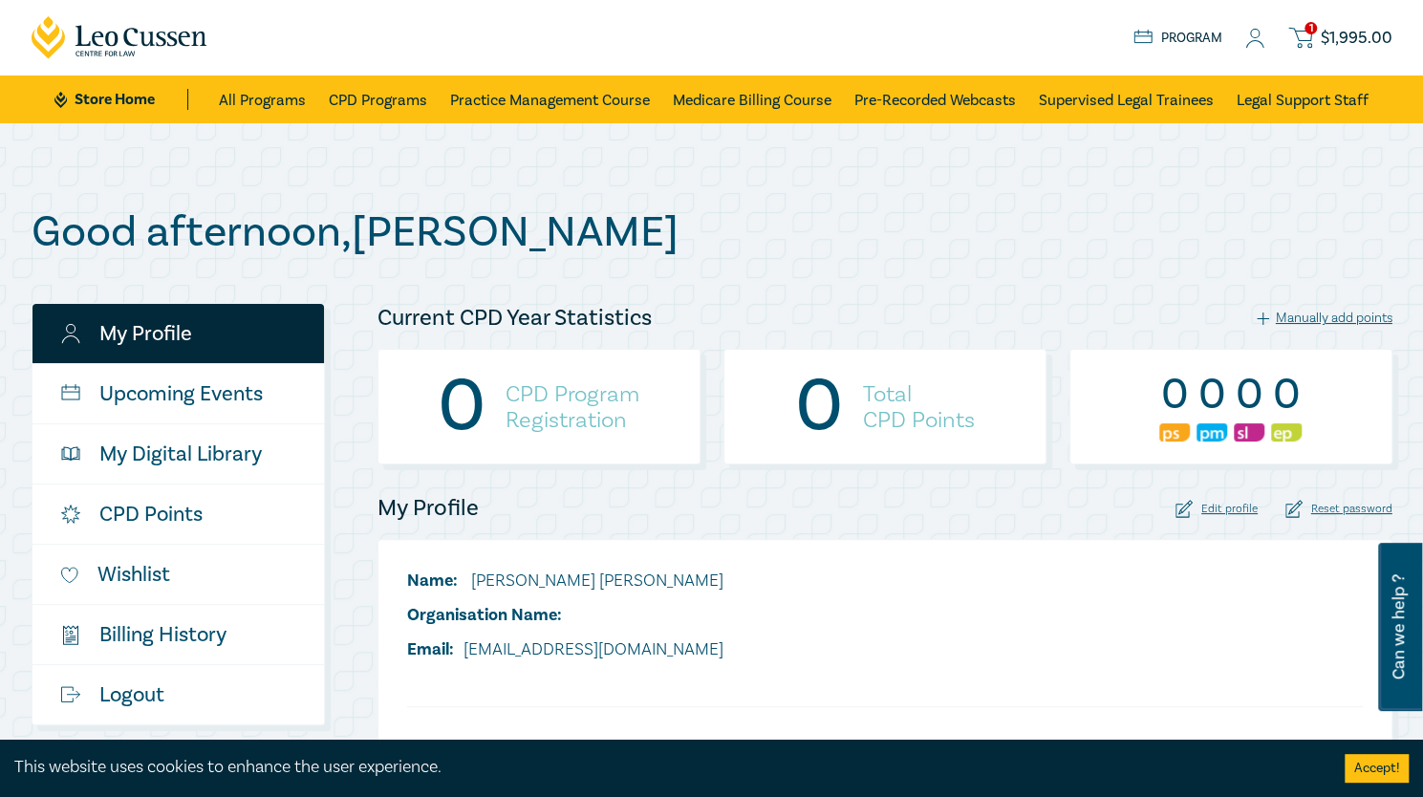
click at [1342, 42] on span "$ 1,995.00" at bounding box center [1357, 38] width 72 height 21
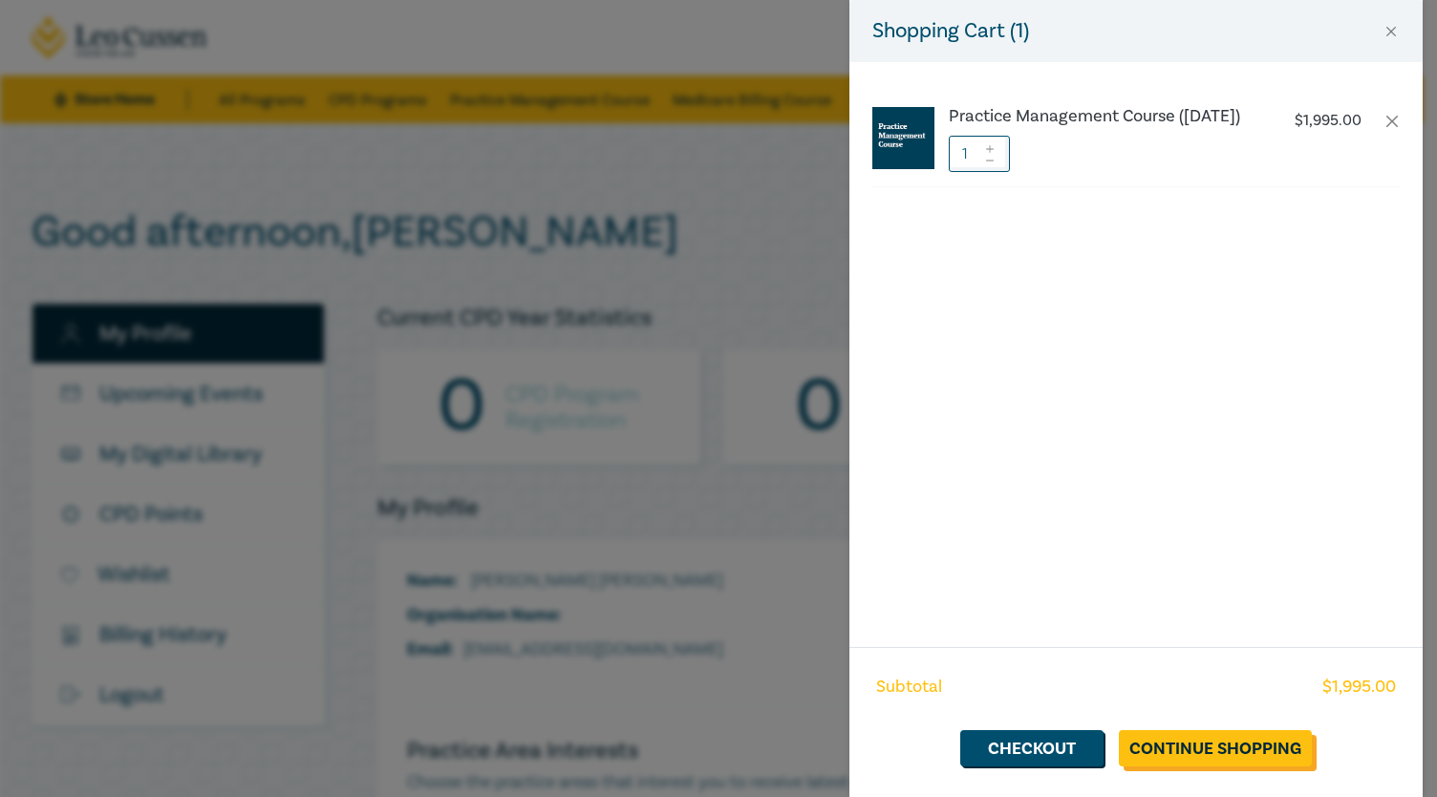
click at [1205, 756] on link "Continue Shopping" at bounding box center [1215, 748] width 193 height 36
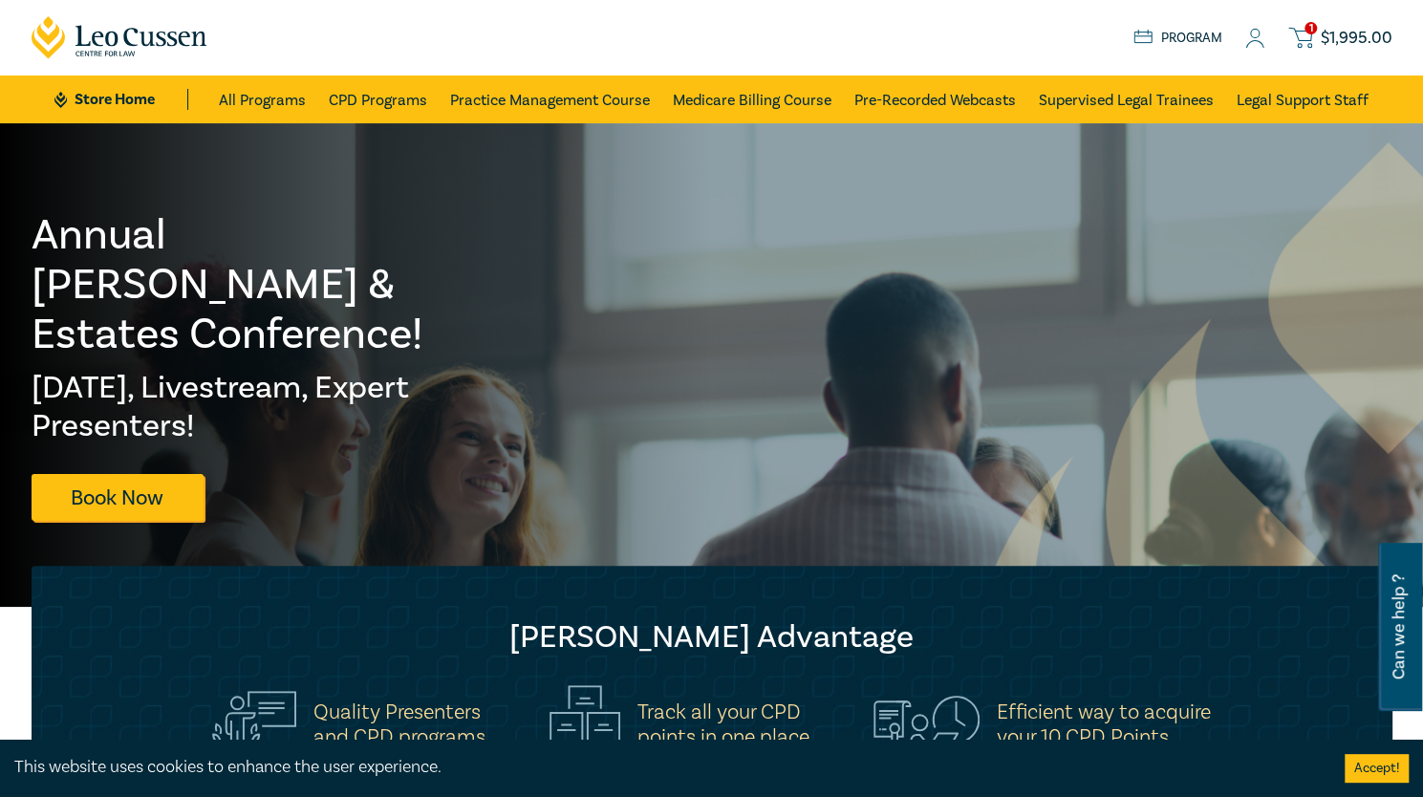
click at [1368, 22] on div "1 $ 1,995.00 Store Home About us Program 1 $ 1,995.00" at bounding box center [712, 37] width 1384 height 75
click at [1305, 41] on icon at bounding box center [1300, 35] width 22 height 12
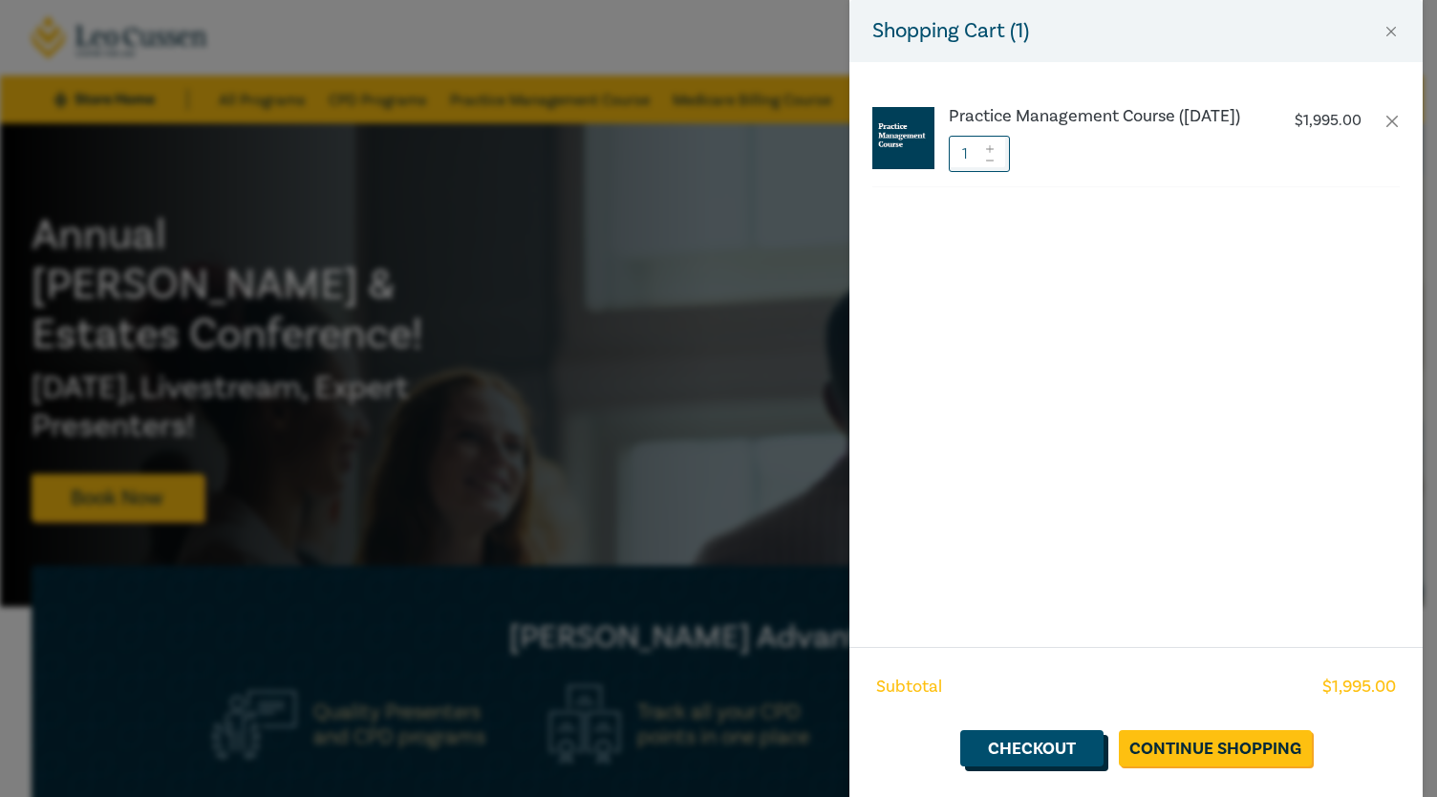
click at [1065, 745] on link "Checkout" at bounding box center [1031, 748] width 143 height 36
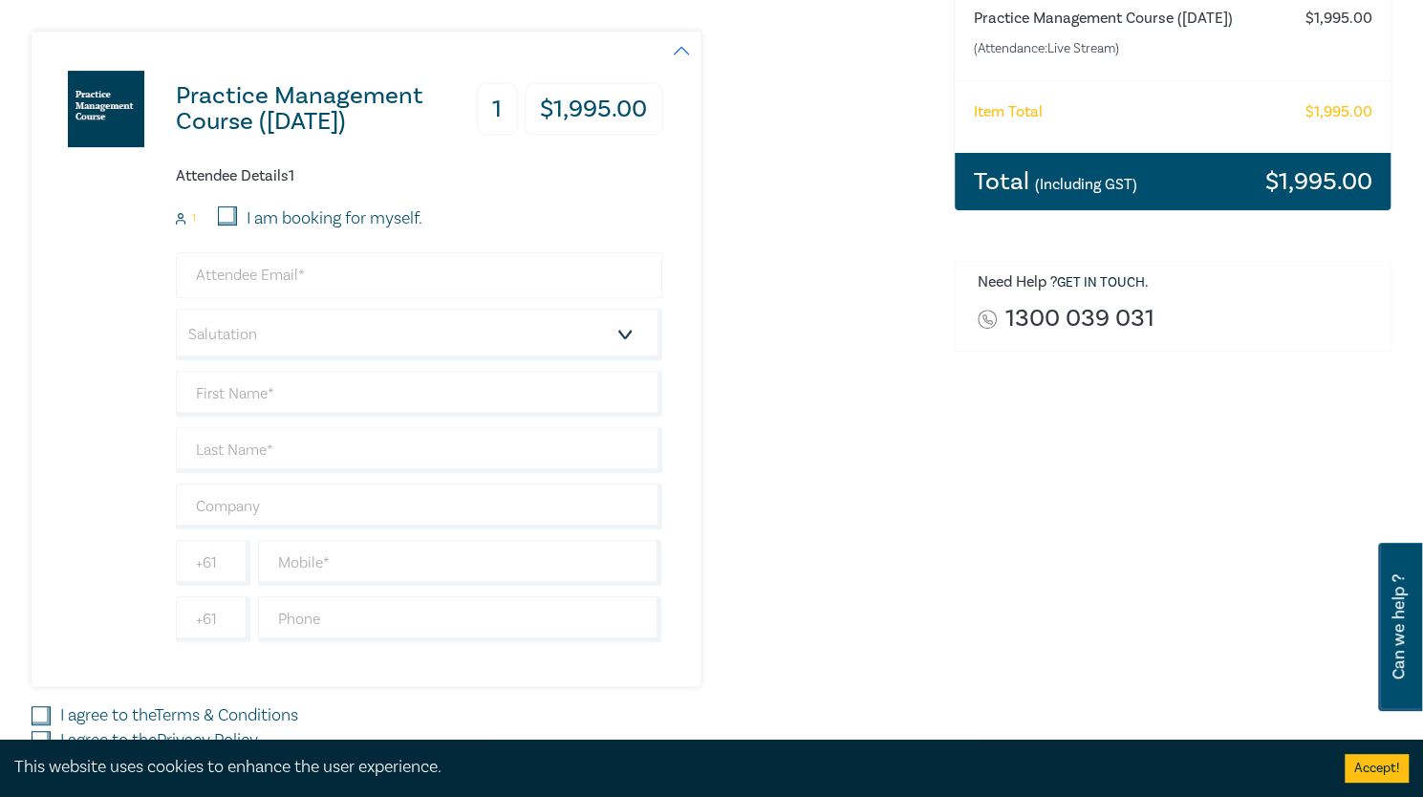
scroll to position [300, 0]
click at [234, 221] on input "I am booking for myself." at bounding box center [227, 214] width 19 height 19
checkbox input "true"
type input "bernadettecortes@yahoo.com"
type input "Bernadette"
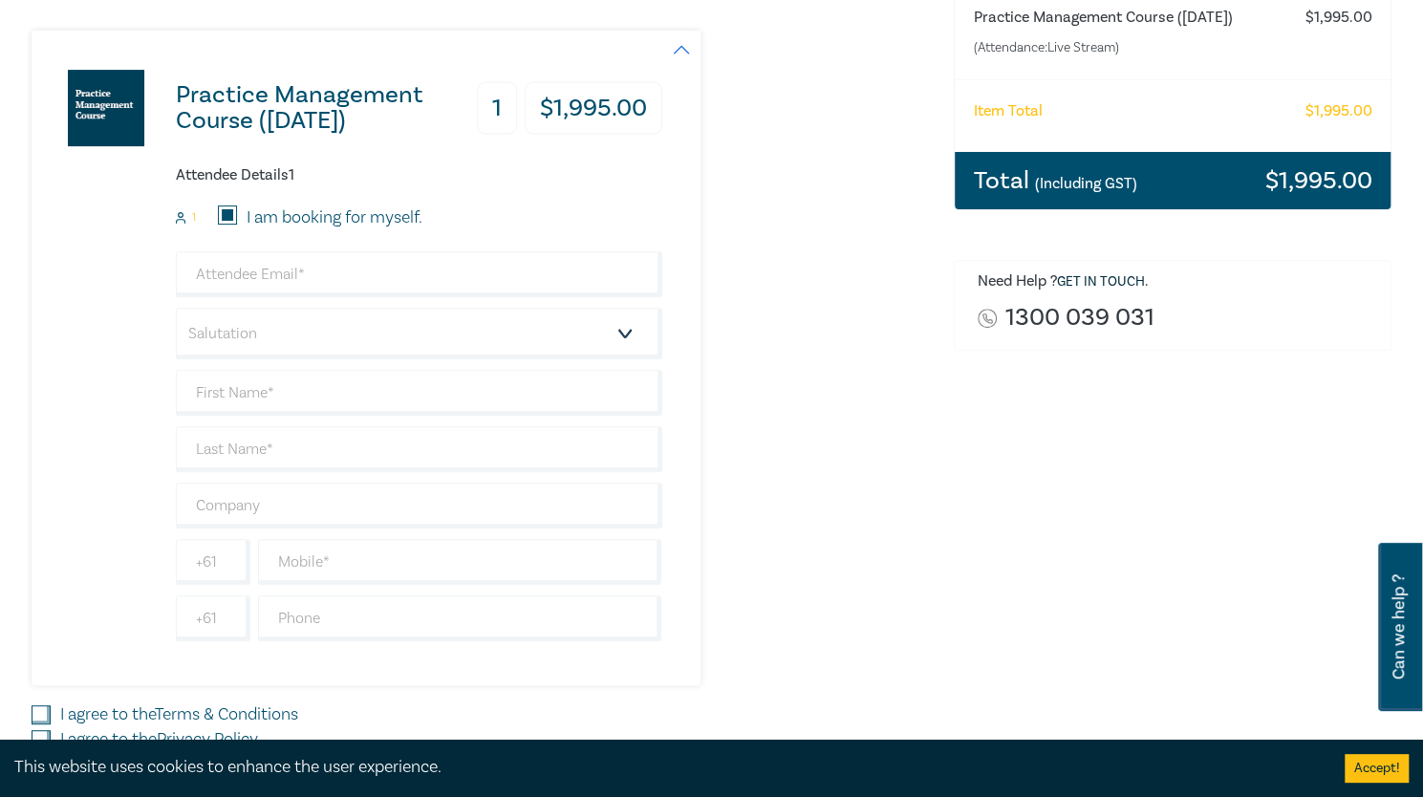
type input "Cortes"
click at [262, 352] on select "Salutation Mr. Mrs. Ms. Miss Dr. Prof. Other" at bounding box center [419, 334] width 486 height 52
select select "Mrs."
click at [176, 308] on select "Salutation Mr. Mrs. Ms. Miss Dr. Prof. Other" at bounding box center [419, 334] width 486 height 52
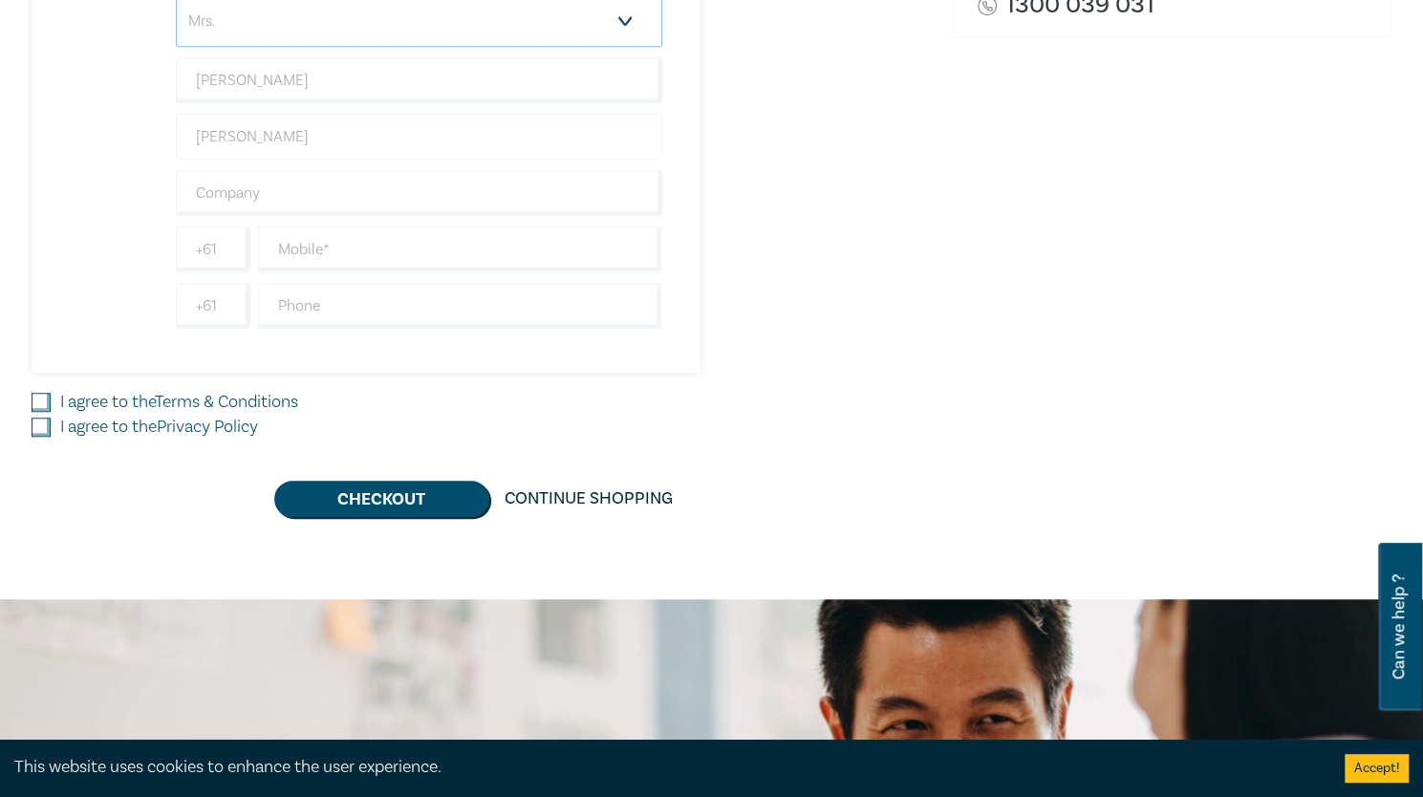
scroll to position [614, 0]
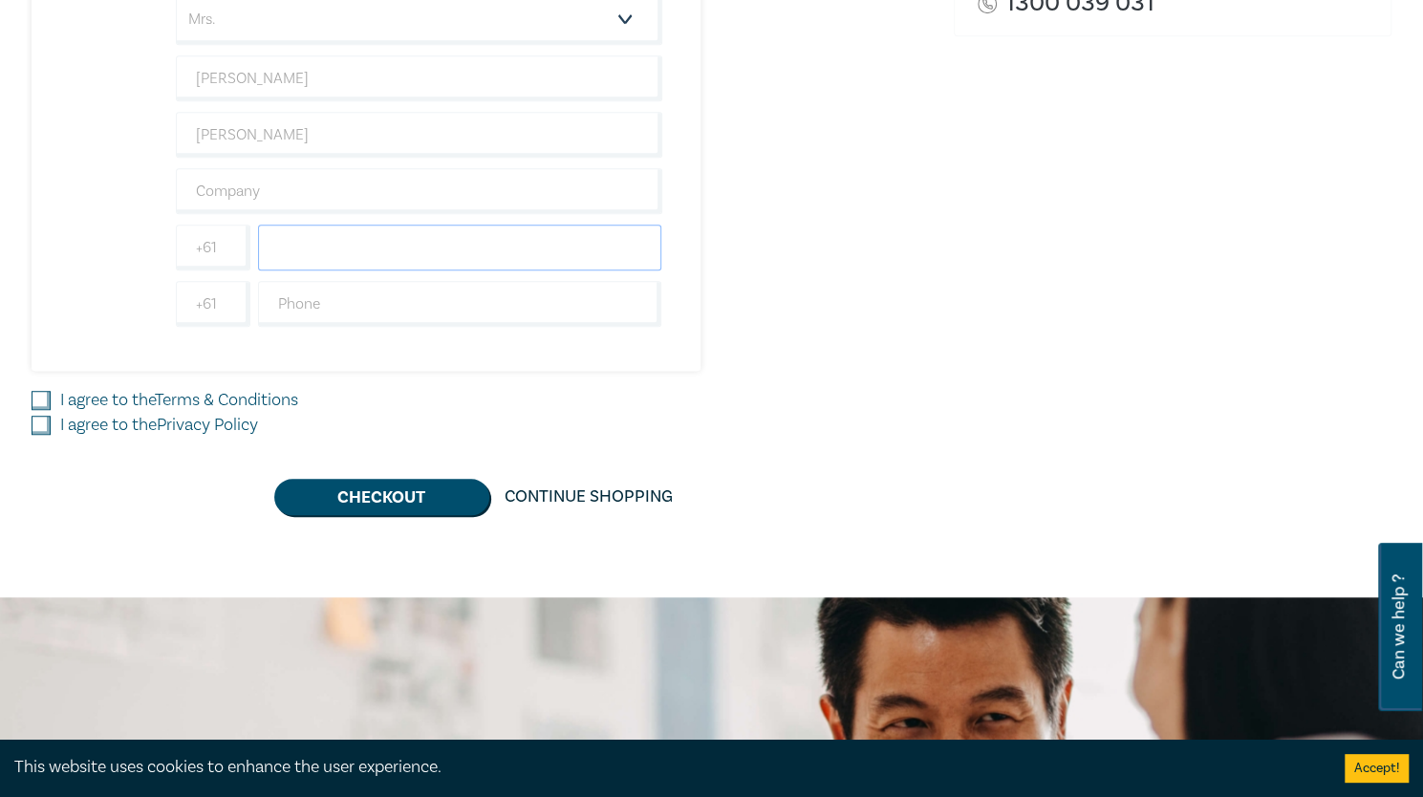
click at [401, 240] on input "text" at bounding box center [460, 248] width 404 height 46
type input "0433302867"
type input "bernadette@landmarklaw.com.au"
type input "Bernadette Alonzo"
type input "0433302867"
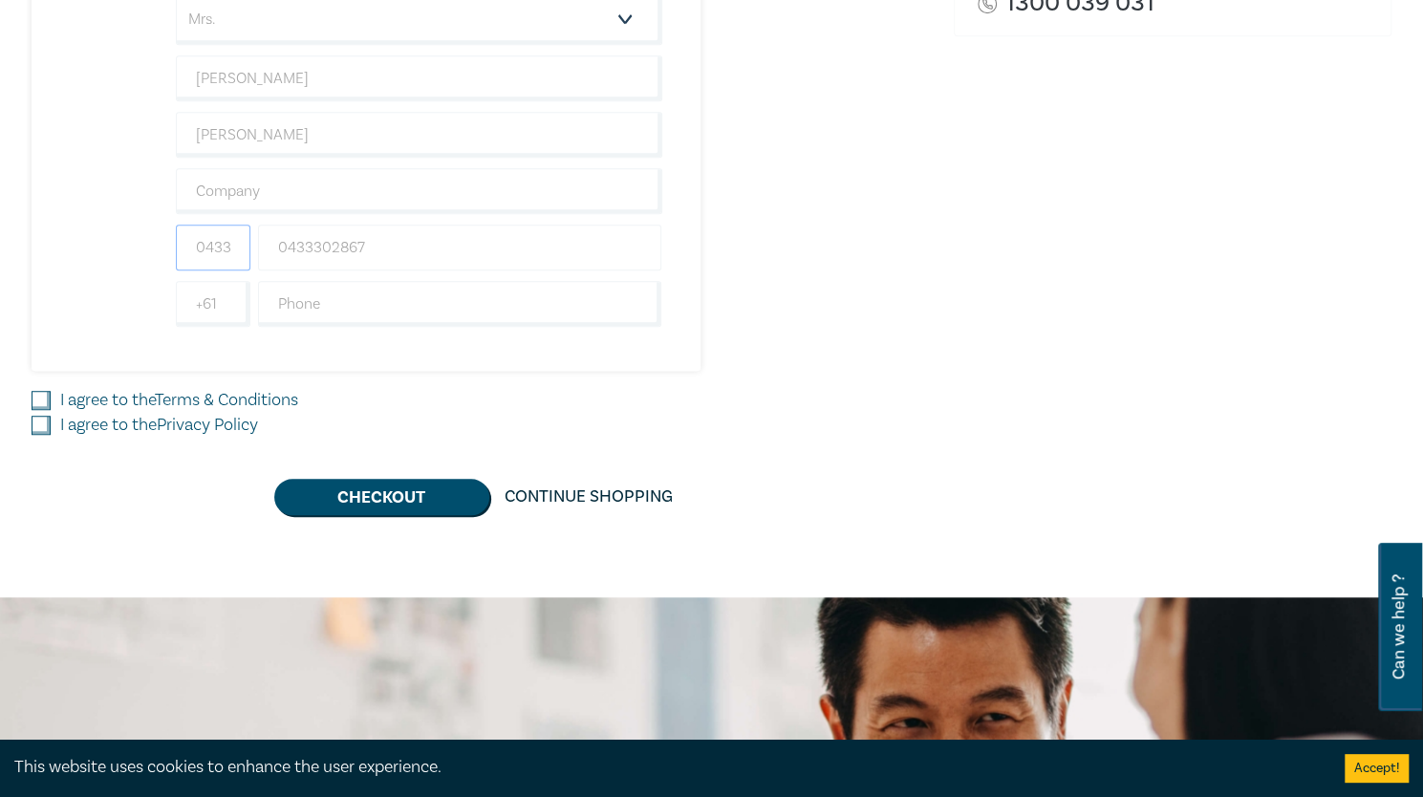
type input "Australia"
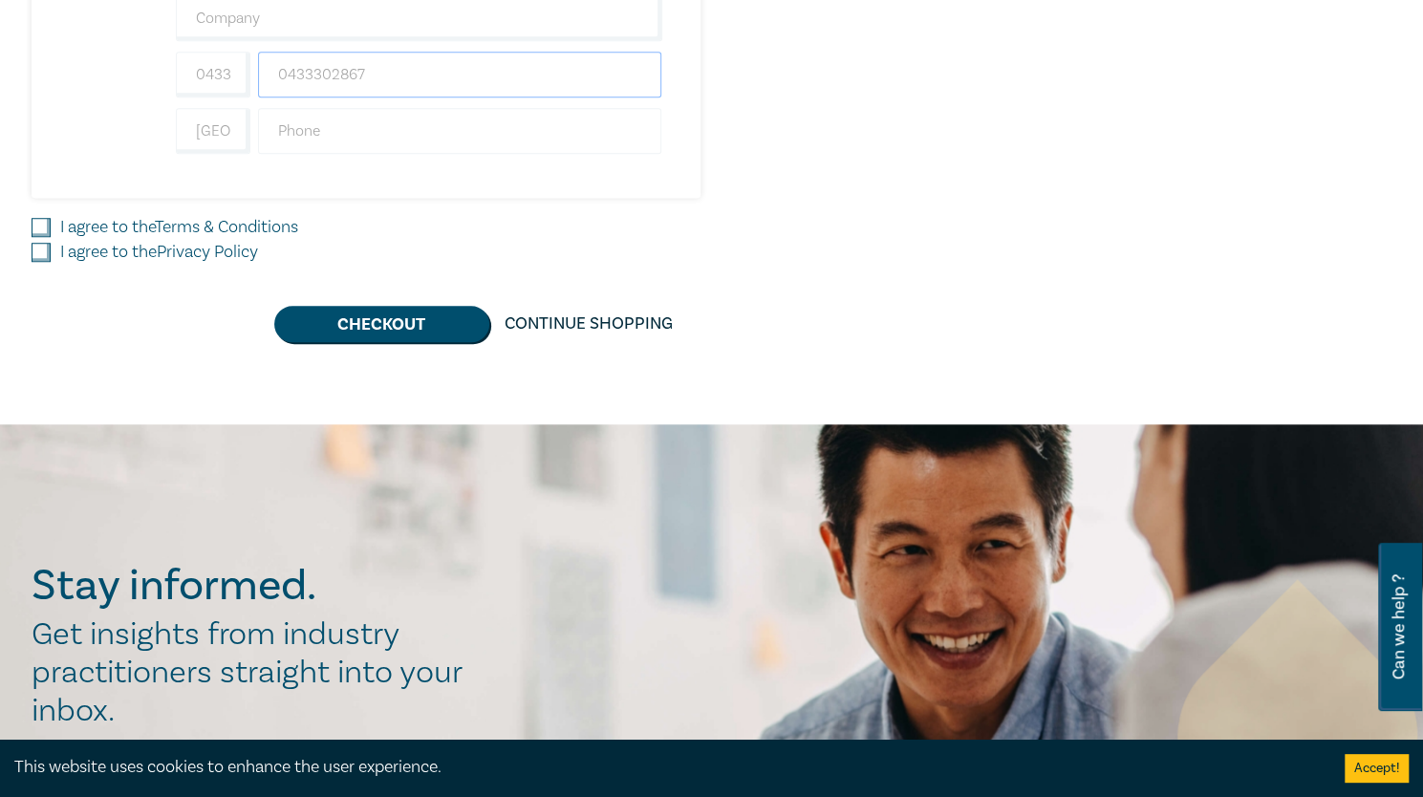
scroll to position [788, 0]
click at [48, 219] on input "I agree to the Terms & Conditions" at bounding box center [41, 226] width 19 height 19
checkbox input "true"
click at [40, 243] on input "I agree to the Privacy Policy" at bounding box center [41, 251] width 19 height 19
checkbox input "true"
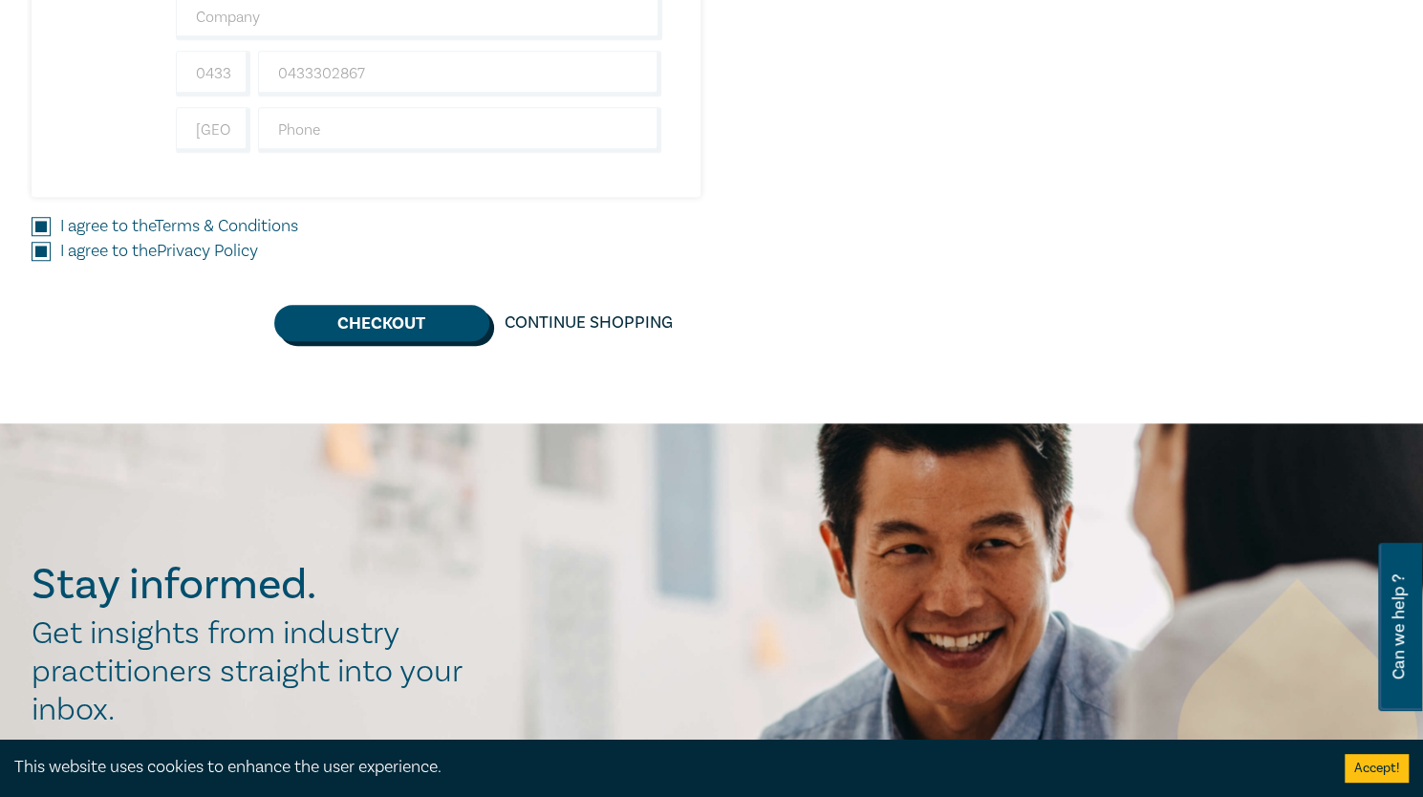
click at [352, 315] on button "Checkout" at bounding box center [381, 323] width 215 height 36
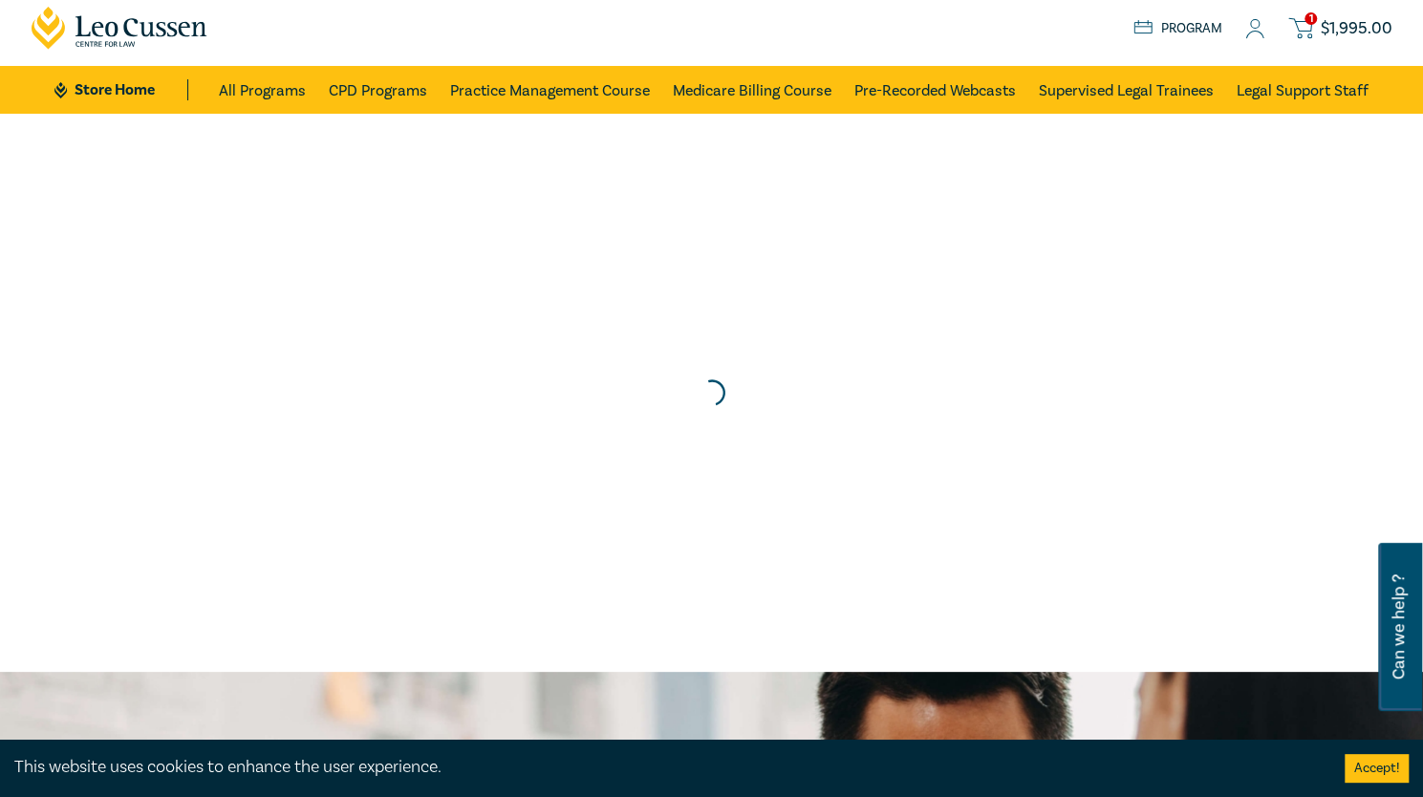
scroll to position [0, 0]
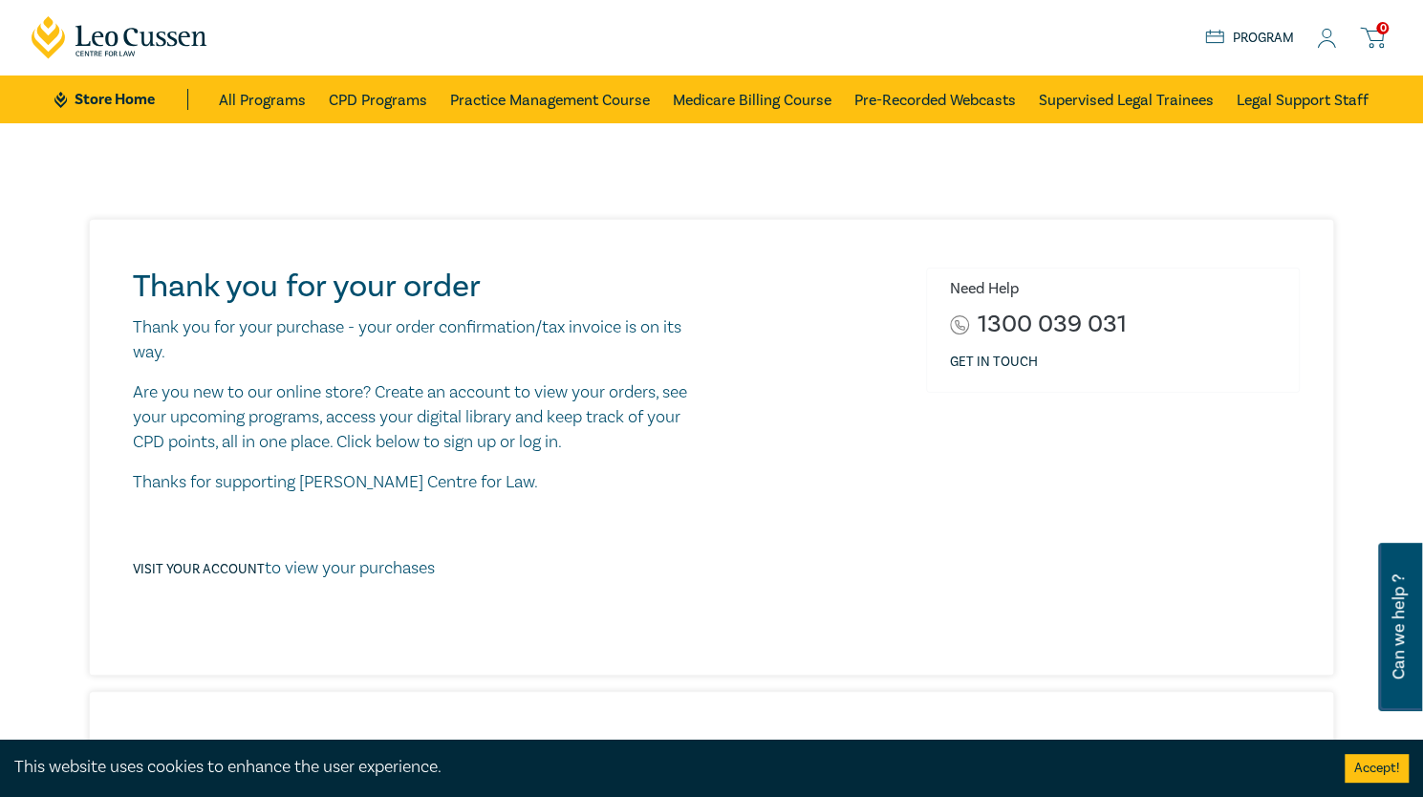
click at [1265, 43] on link "Program" at bounding box center [1249, 38] width 89 height 21
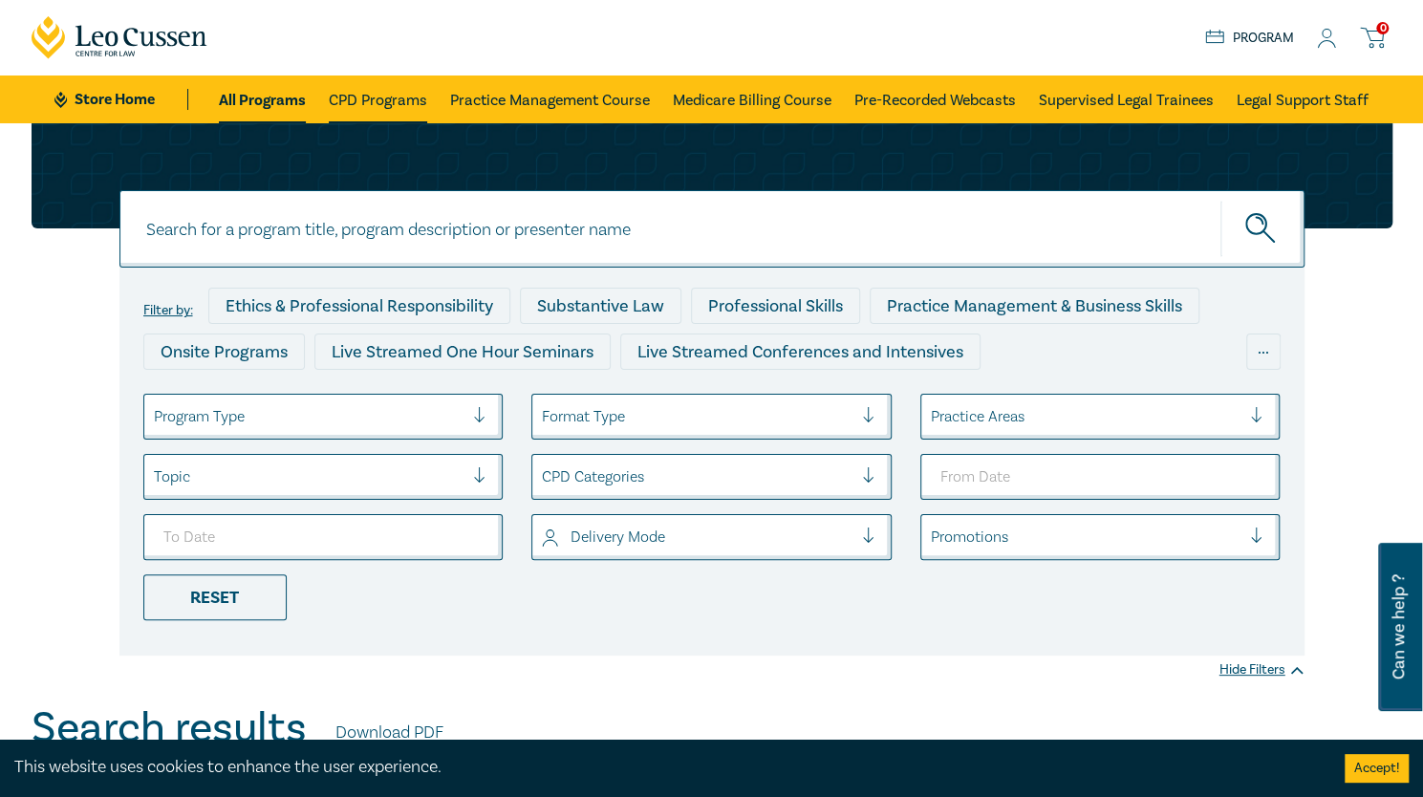
click at [390, 103] on link "CPD Programs" at bounding box center [378, 99] width 98 height 48
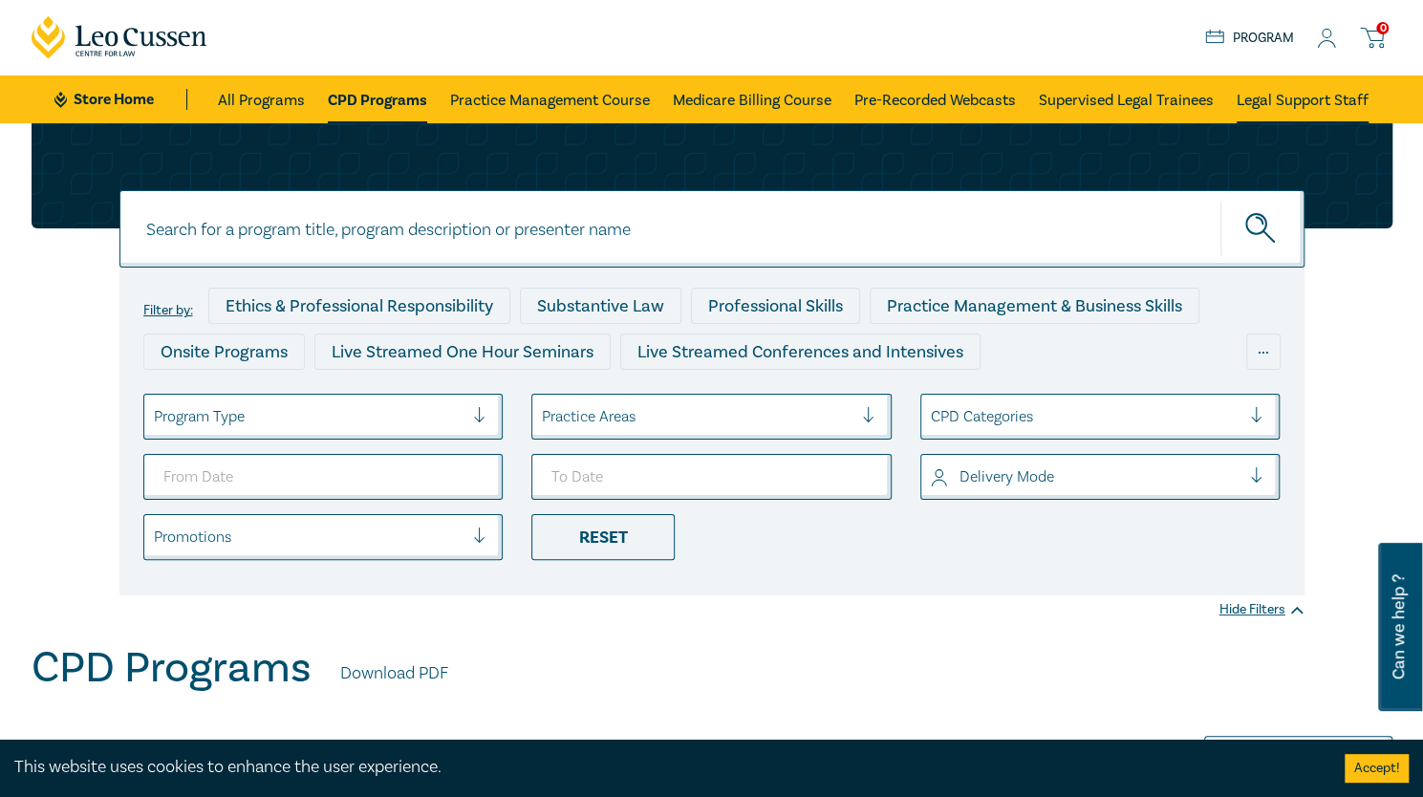
click at [1328, 97] on link "Legal Support Staff" at bounding box center [1303, 99] width 132 height 48
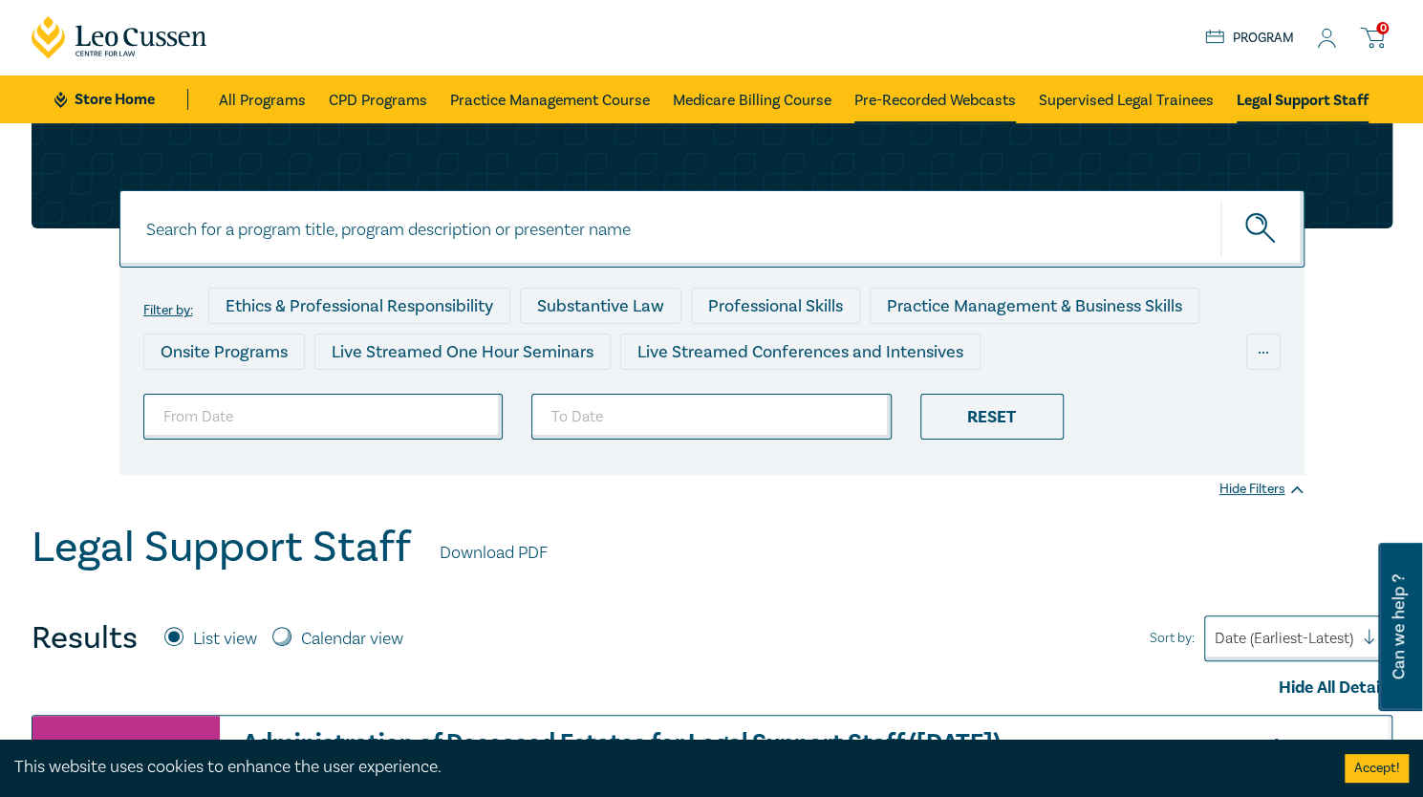
click at [935, 108] on link "Pre-Recorded Webcasts" at bounding box center [934, 99] width 161 height 48
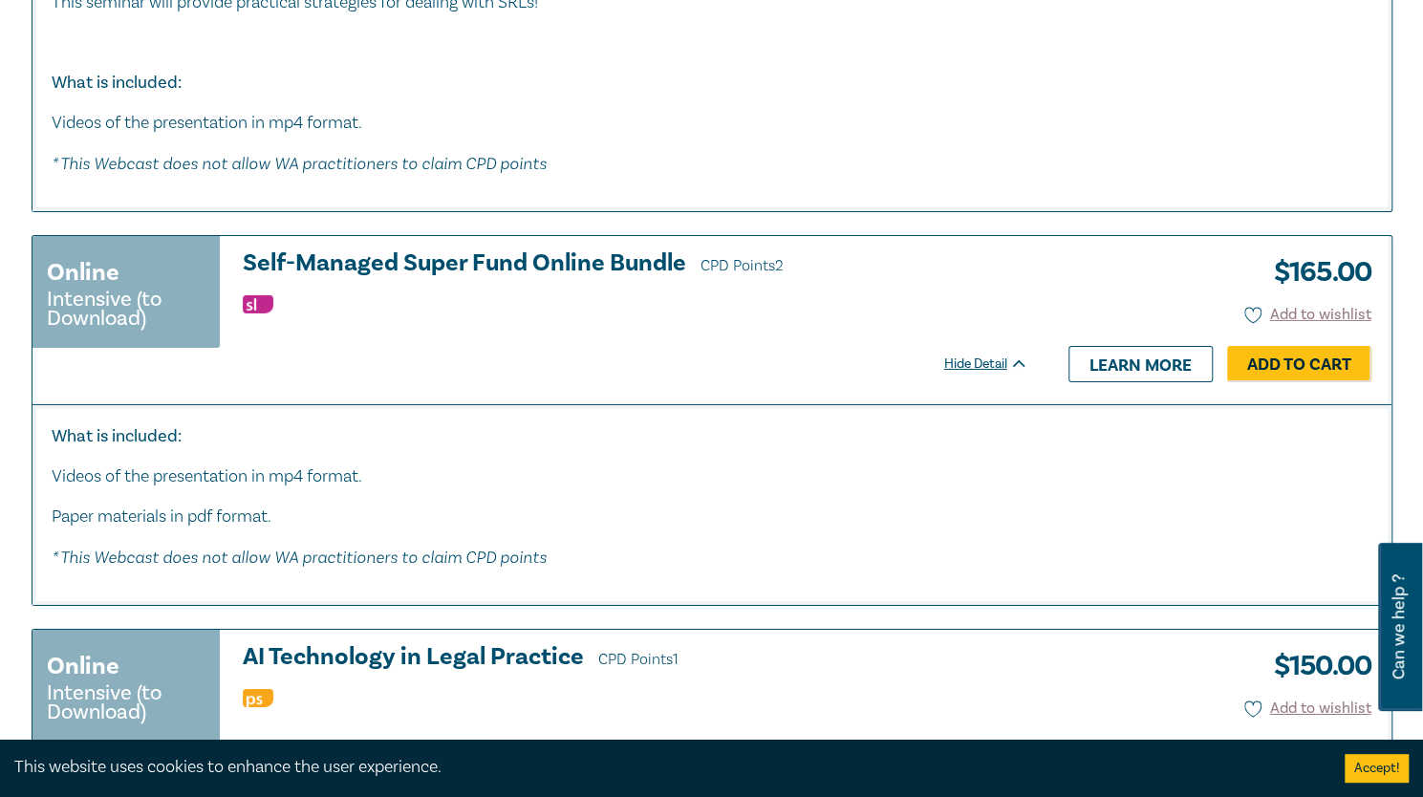
scroll to position [3580, 0]
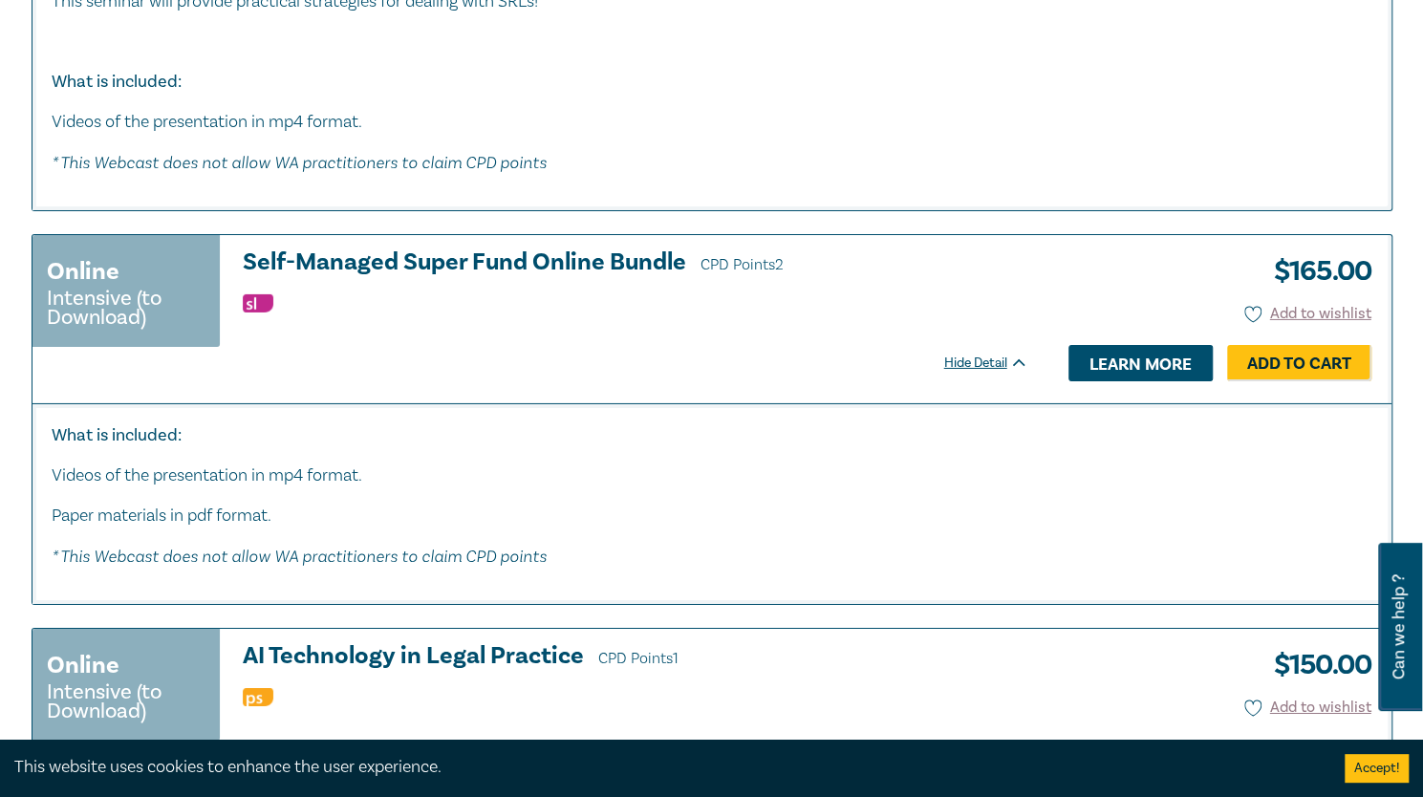
click at [1163, 356] on link "Learn more" at bounding box center [1140, 363] width 144 height 36
